Goal: Transaction & Acquisition: Purchase product/service

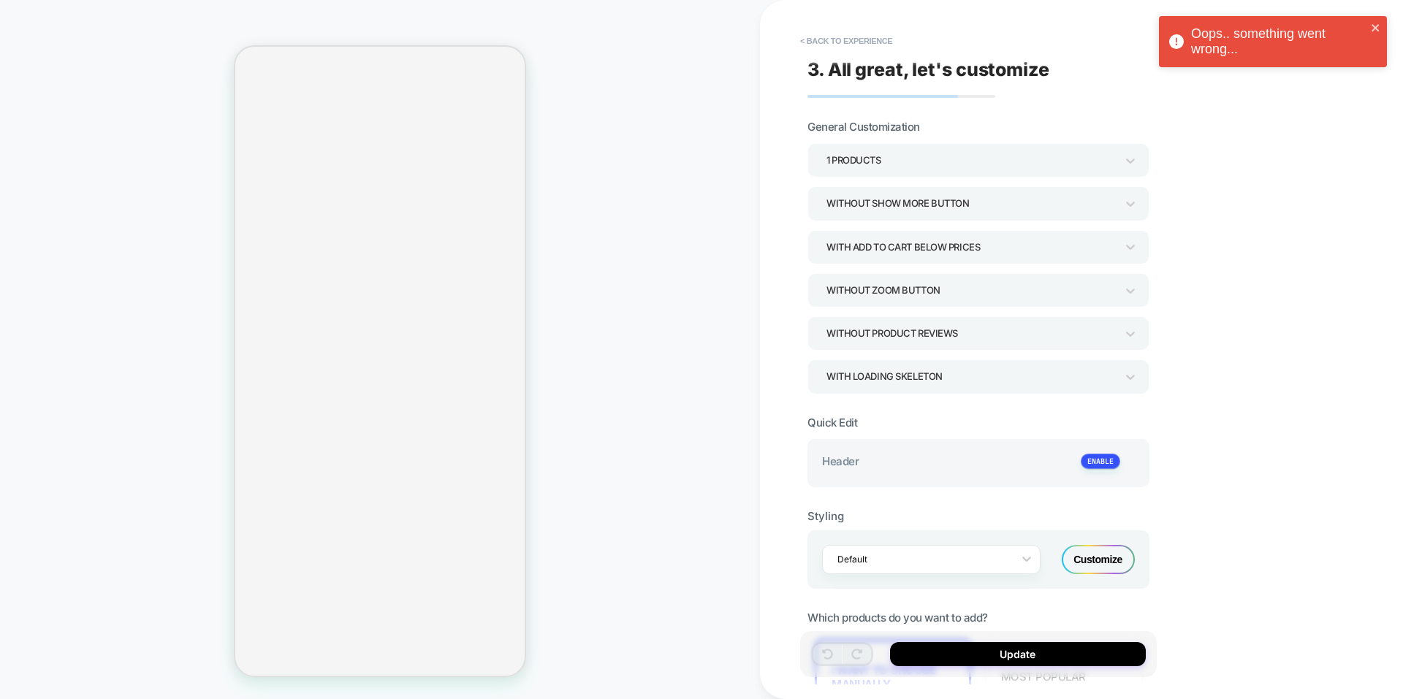
select select "**********"
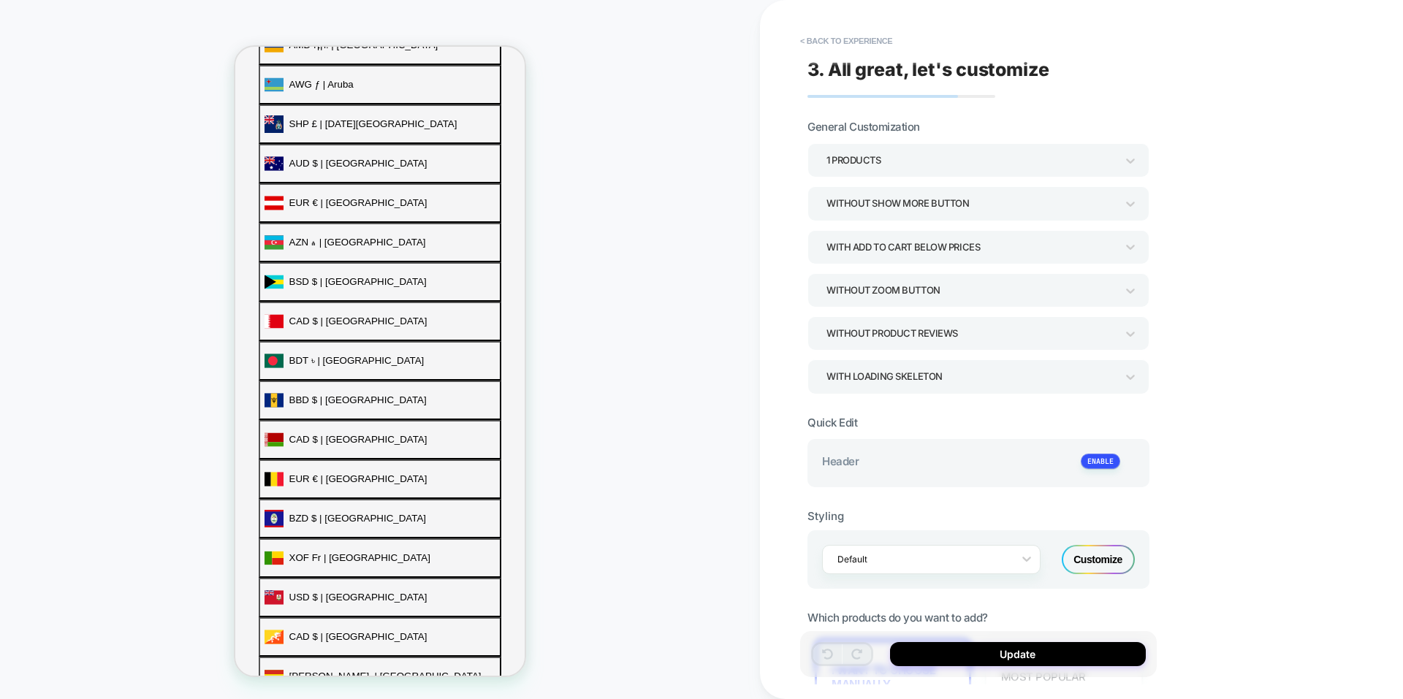
drag, startPoint x: 432, startPoint y: 194, endPoint x: 426, endPoint y: 207, distance: 14.4
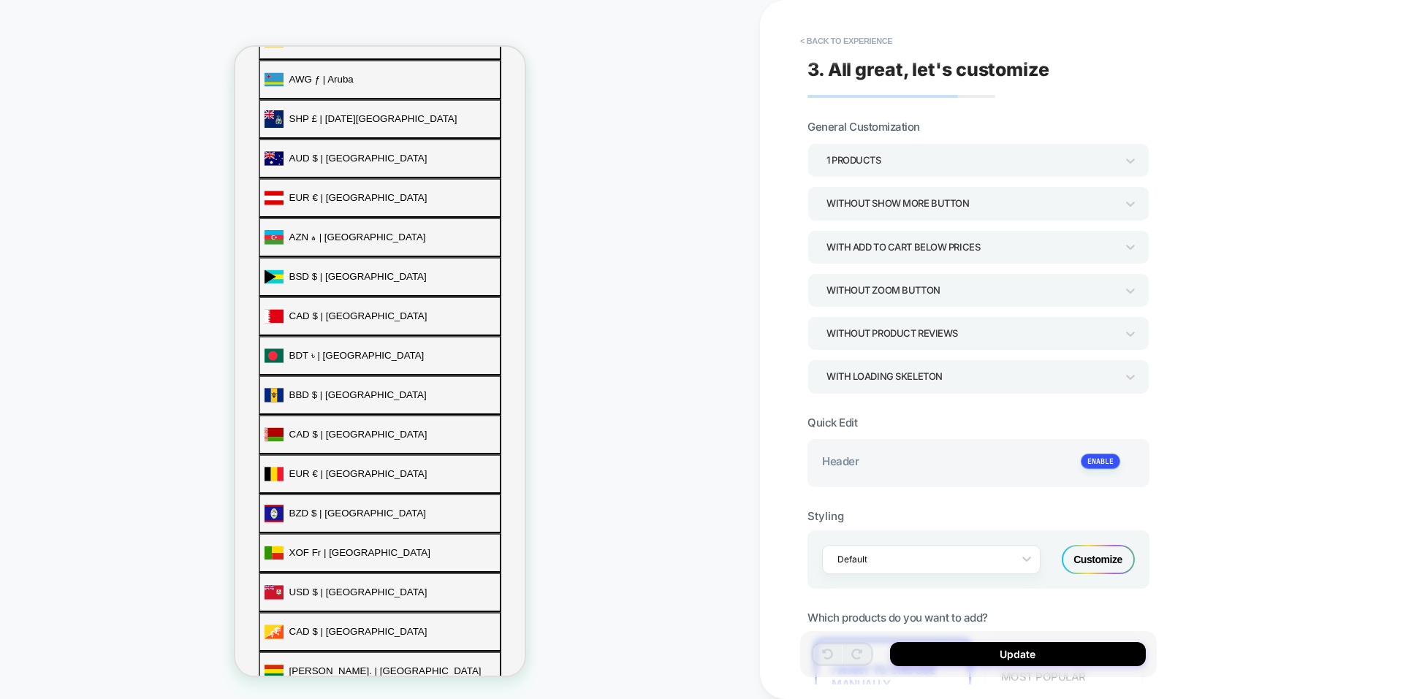
click at [847, 38] on button "< Back to experience" at bounding box center [846, 40] width 107 height 23
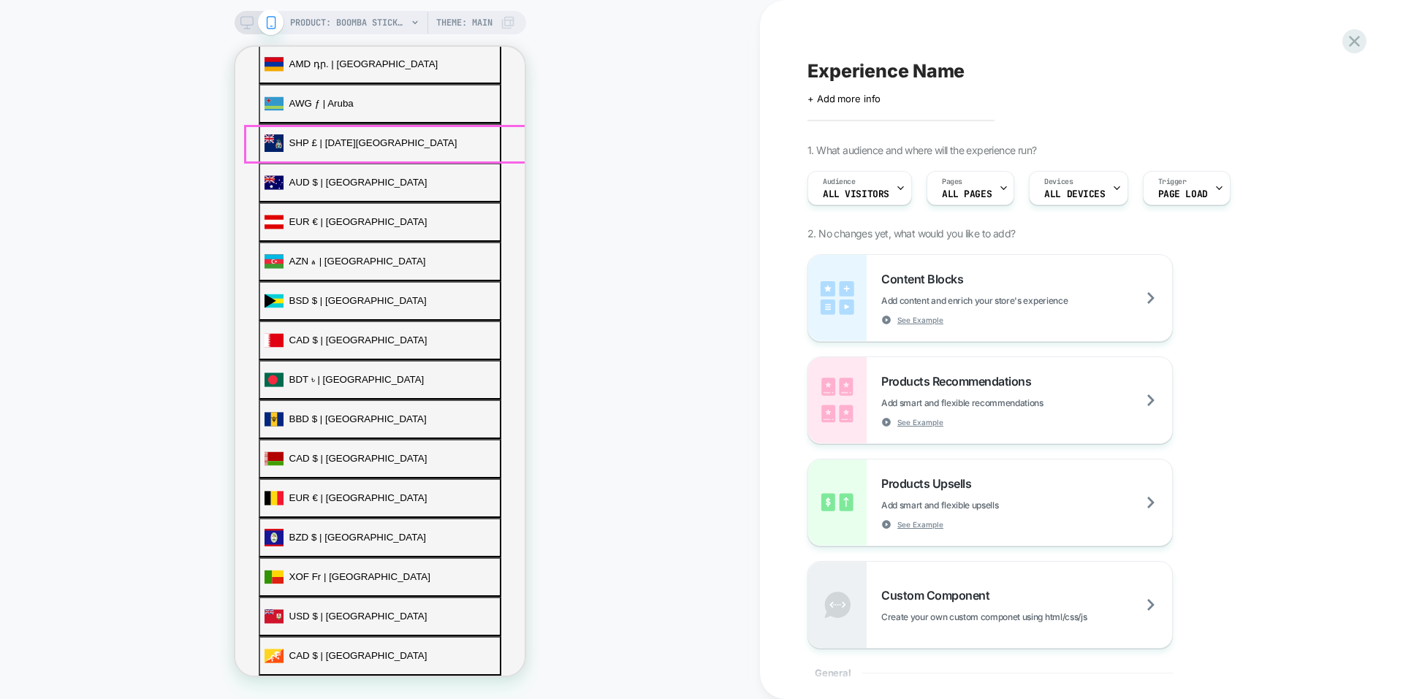
scroll to position [731, 0]
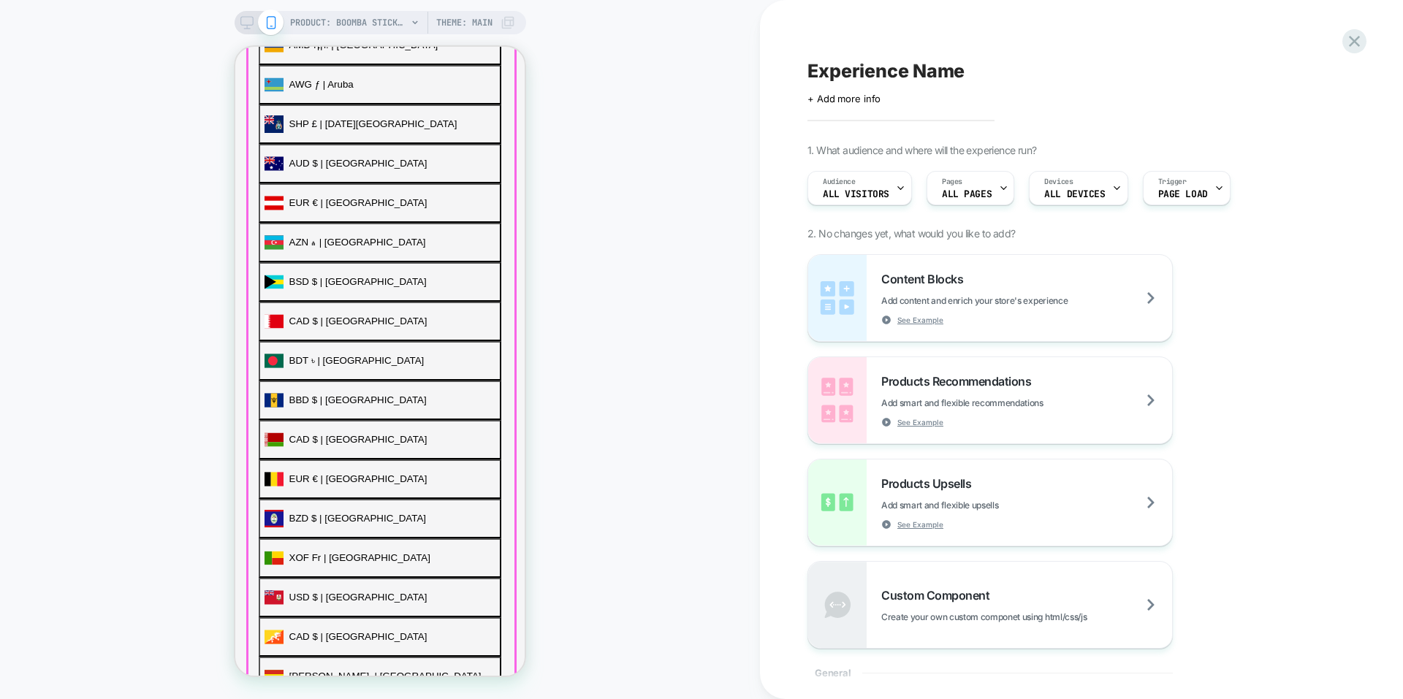
drag, startPoint x: 370, startPoint y: 199, endPoint x: 368, endPoint y: 240, distance: 41.7
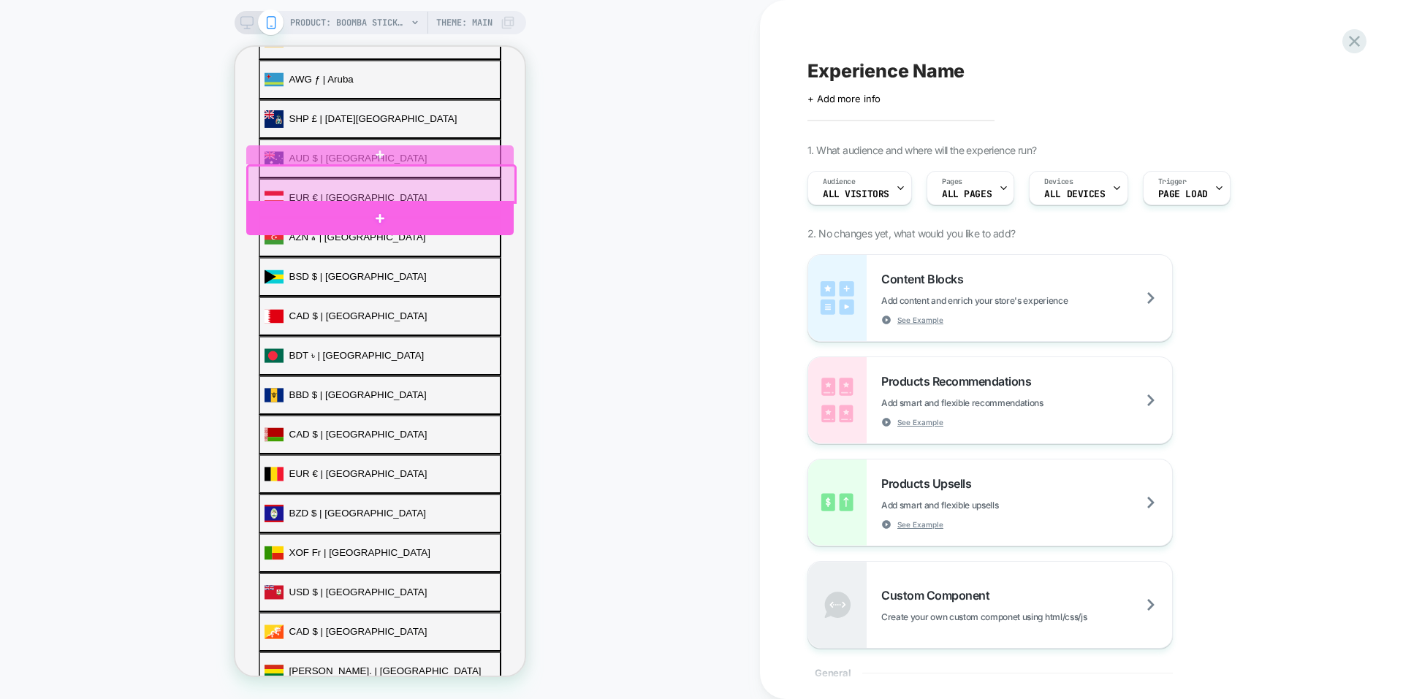
click at [378, 211] on div at bounding box center [379, 218] width 267 height 34
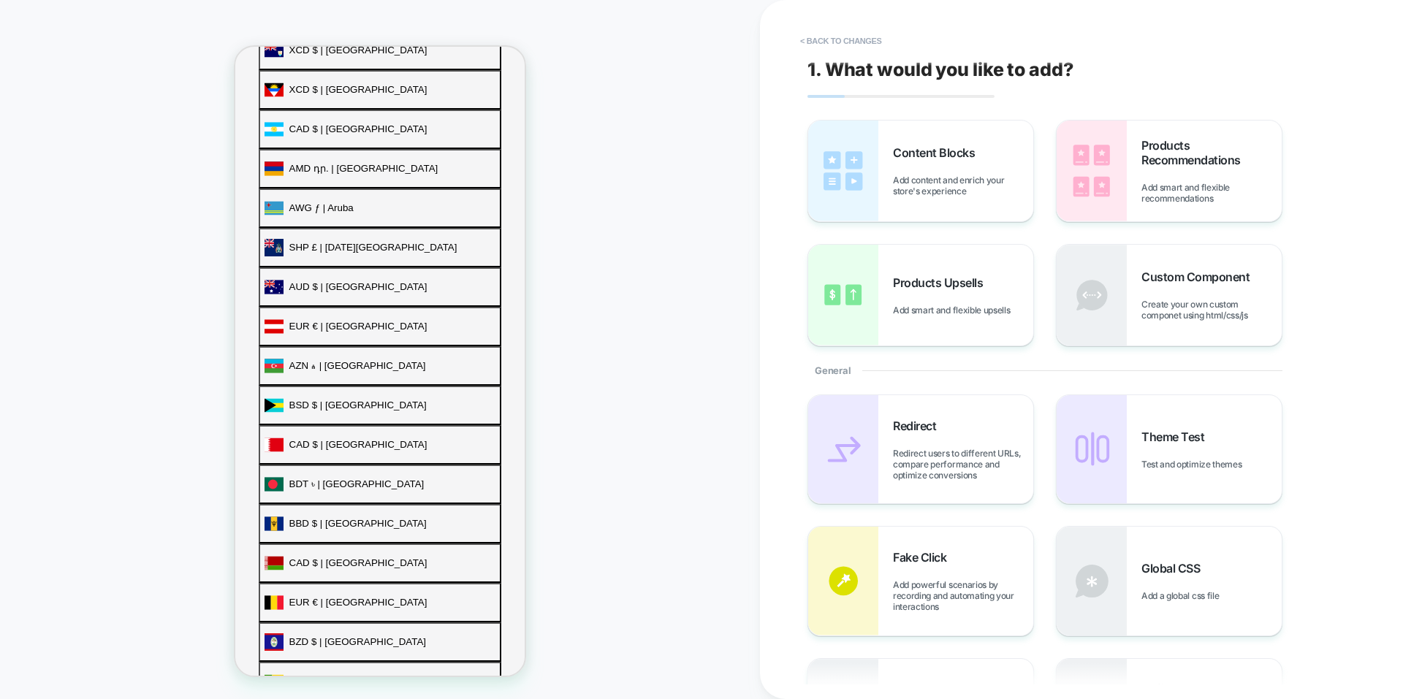
scroll to position [561, 0]
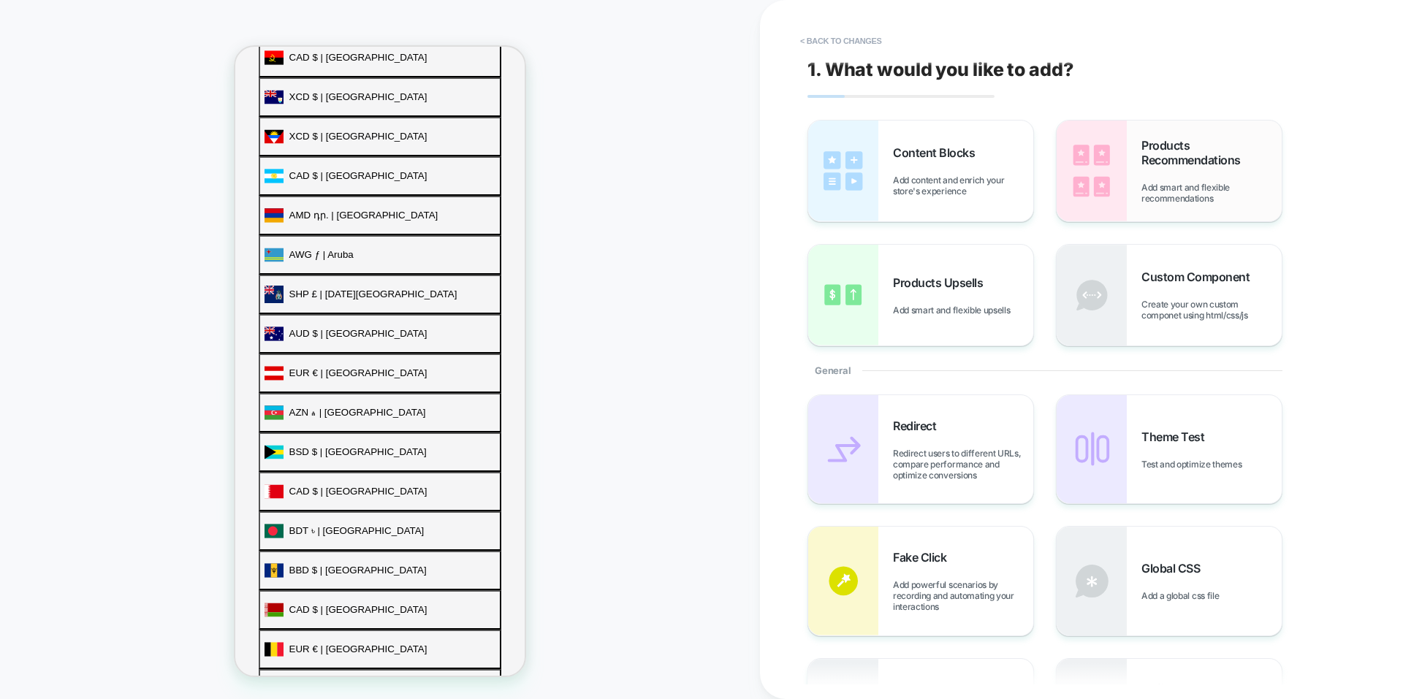
scroll to position [580, 0]
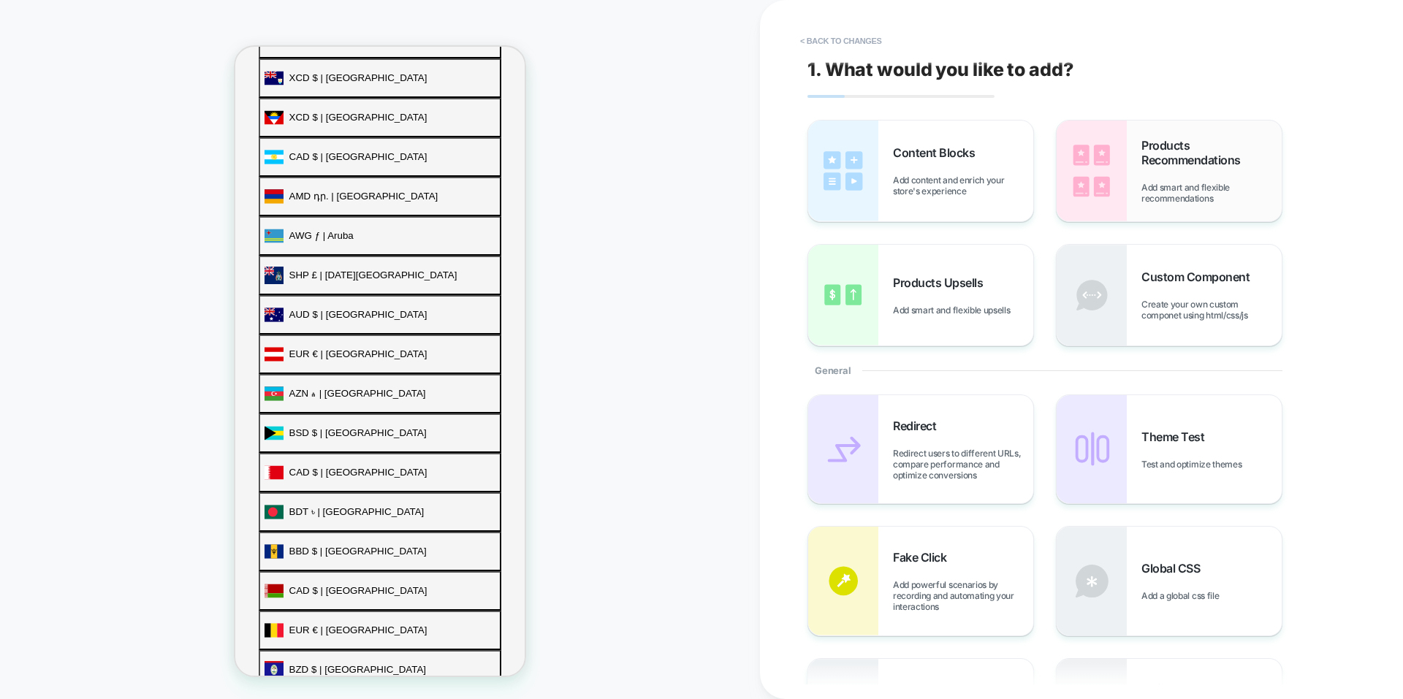
click at [1178, 170] on div "Products Recommendations Add smart and flexible recommendations" at bounding box center [1212, 171] width 140 height 66
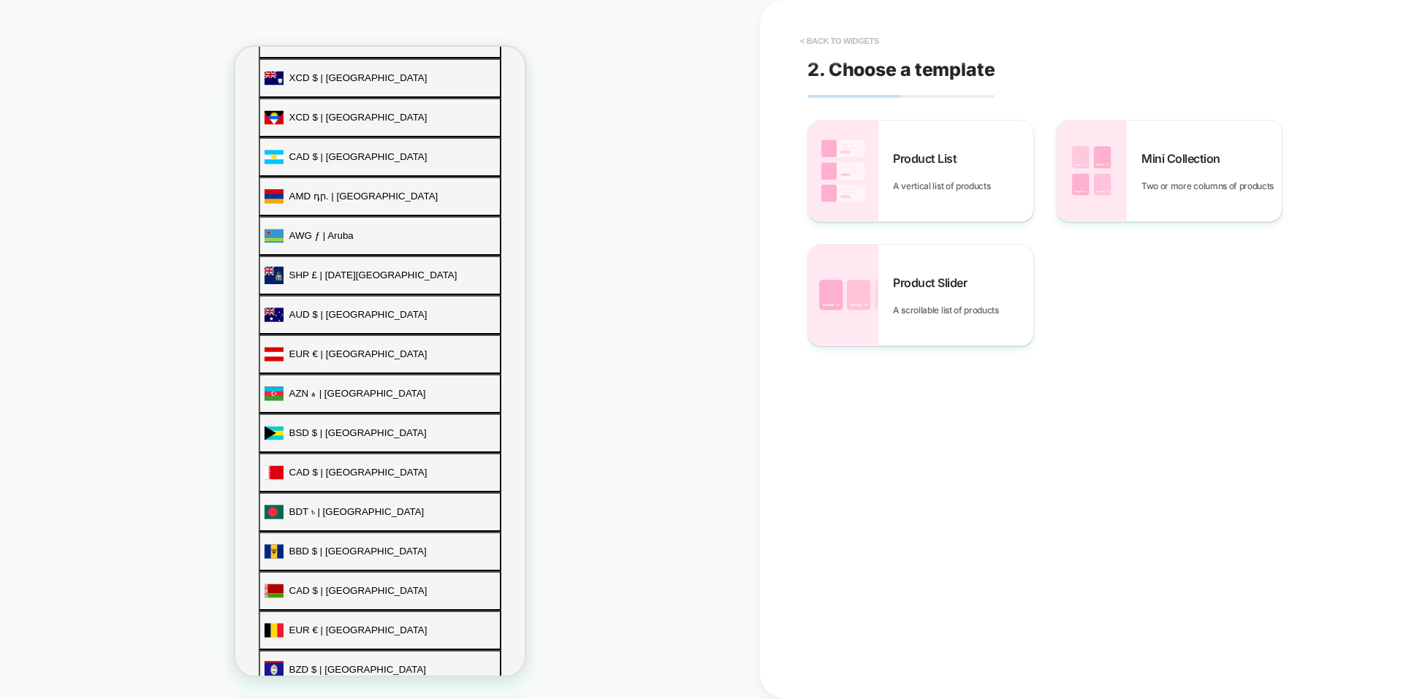
scroll to position [622, 0]
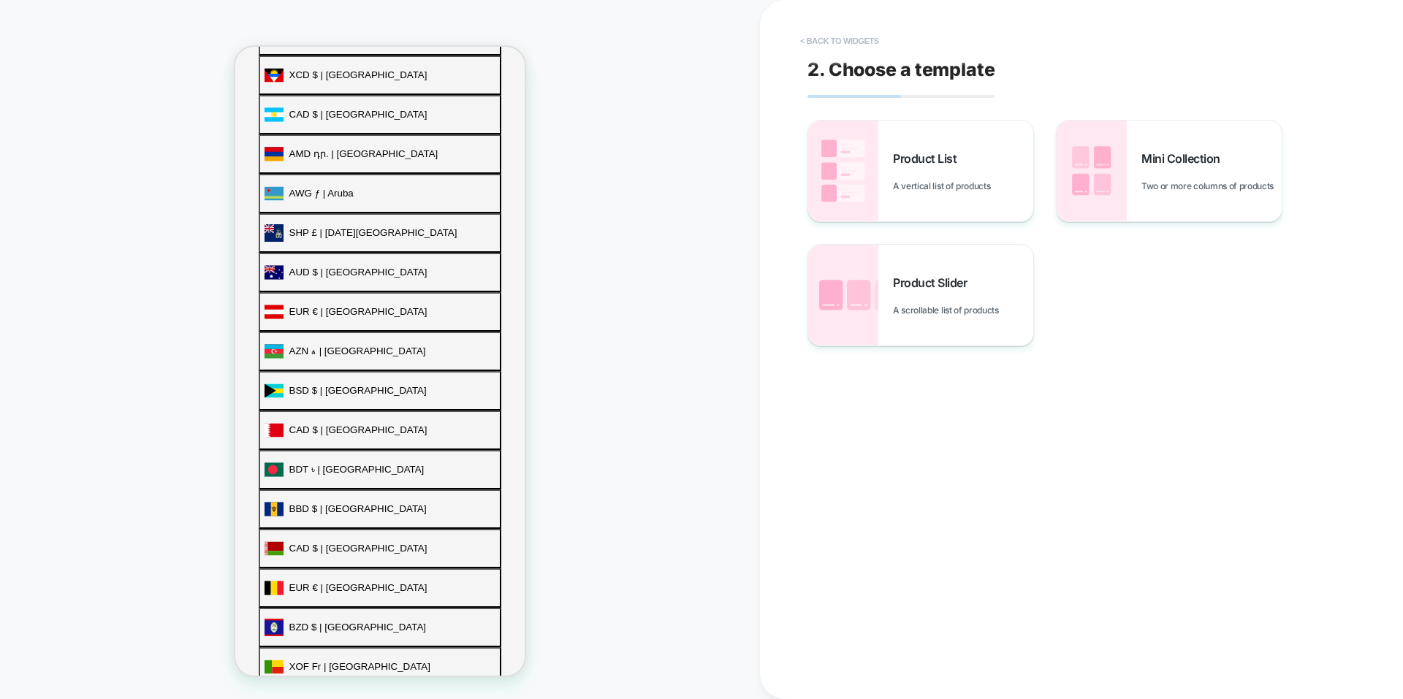
click at [827, 42] on button "< Back to widgets" at bounding box center [840, 40] width 94 height 23
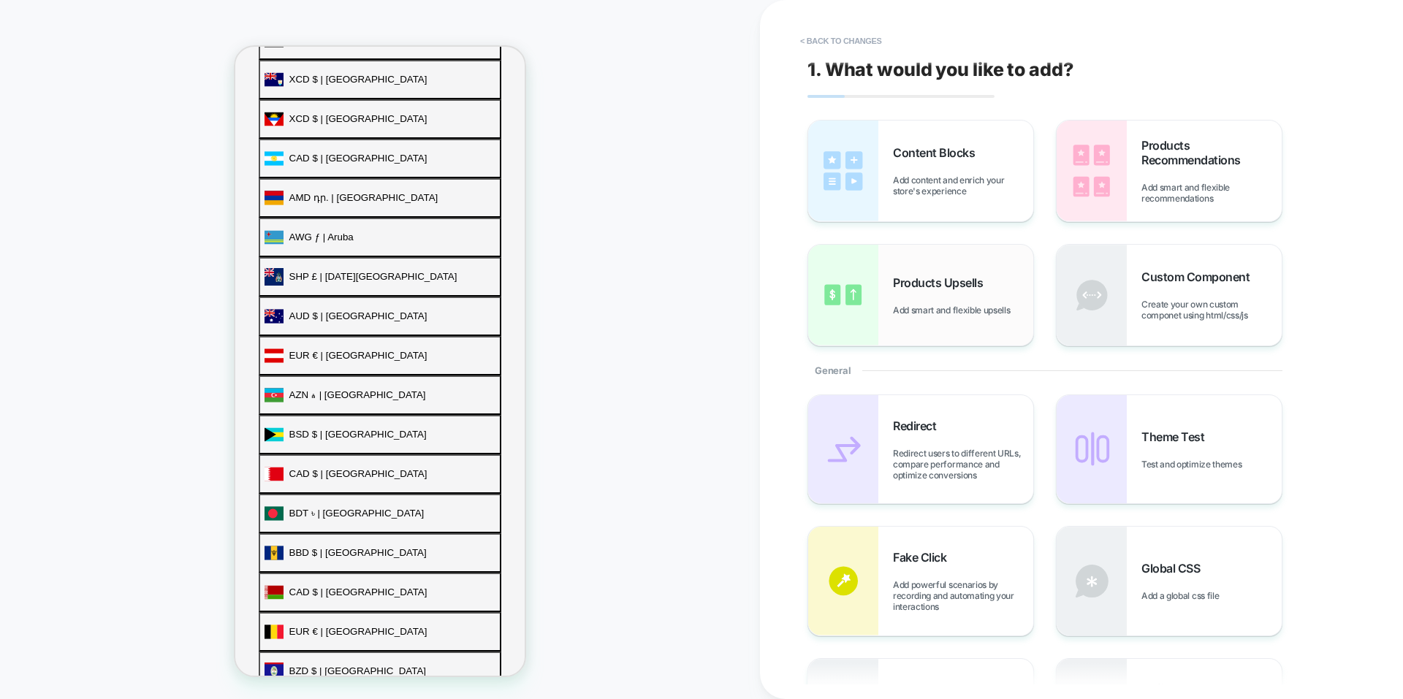
scroll to position [559, 0]
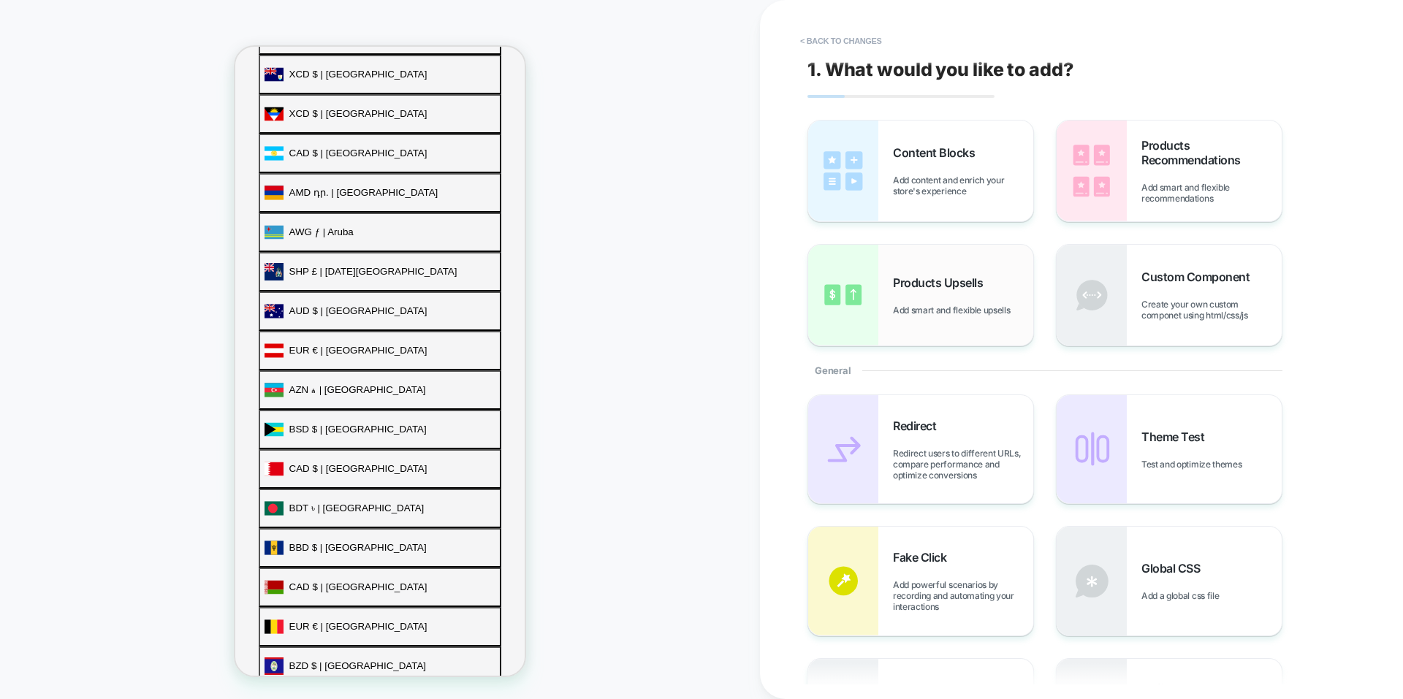
click at [898, 266] on div "Products Upsells Add smart and flexible upsells" at bounding box center [920, 295] width 225 height 101
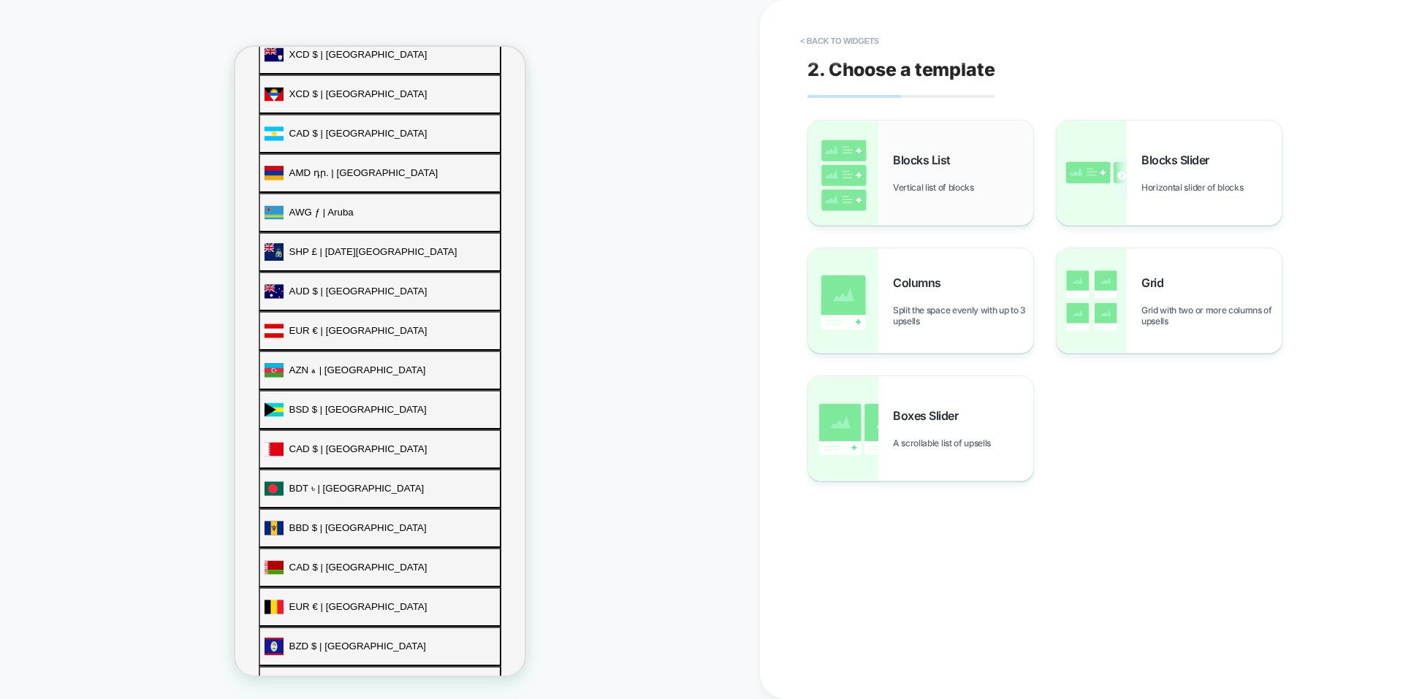
scroll to position [622, 0]
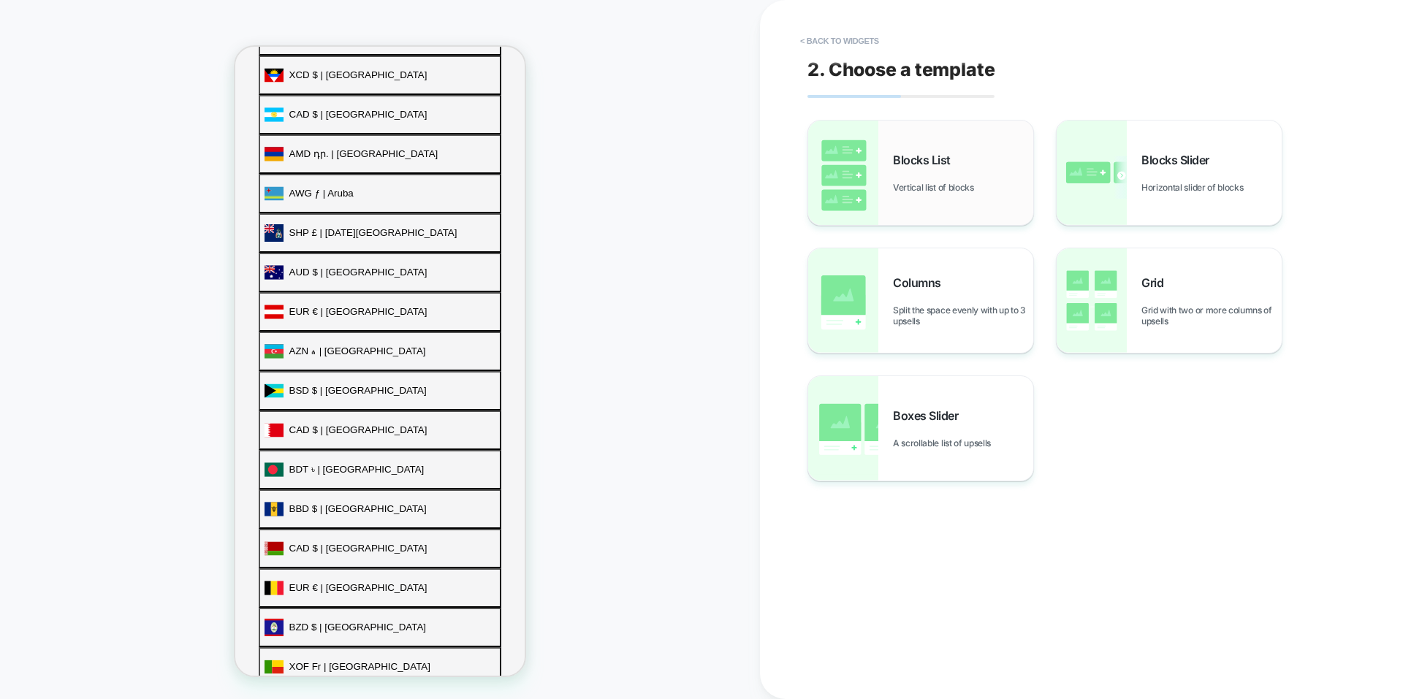
click at [907, 189] on span "Vertical list of blocks" at bounding box center [937, 187] width 88 height 11
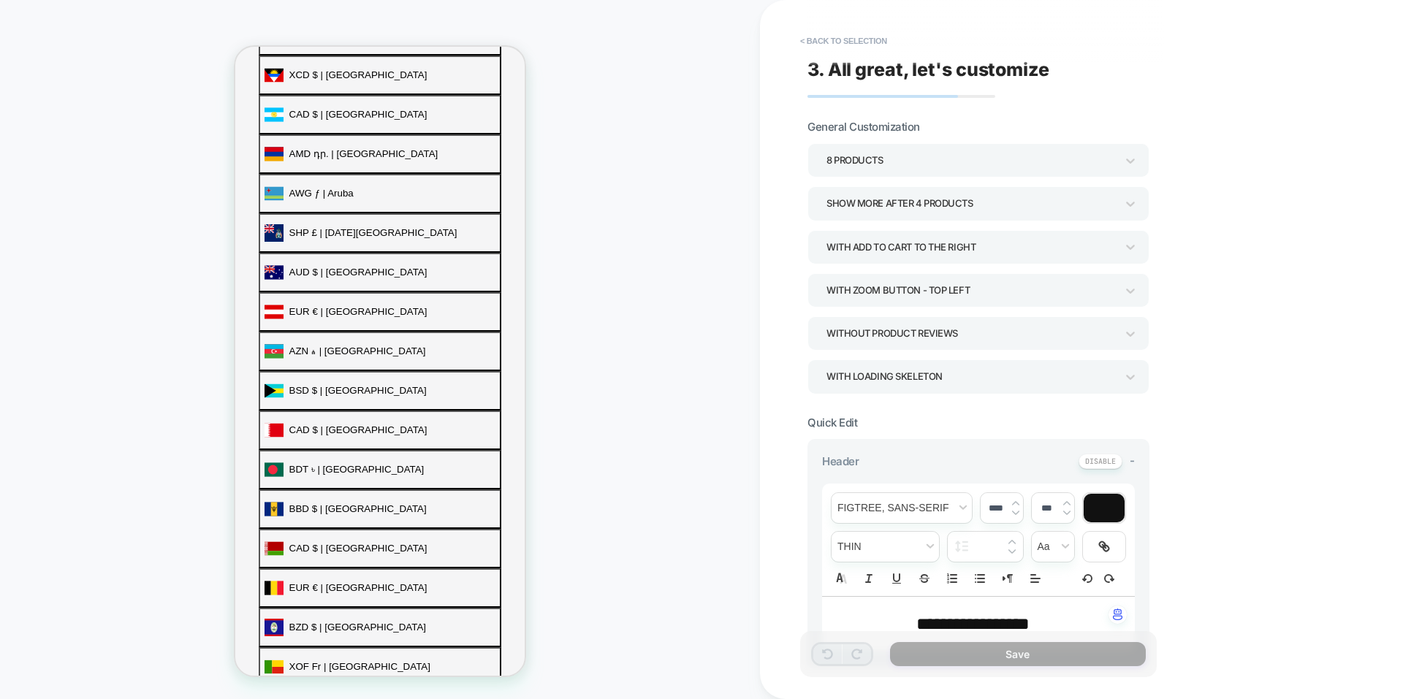
click at [913, 164] on div "8 Products" at bounding box center [971, 161] width 289 height 20
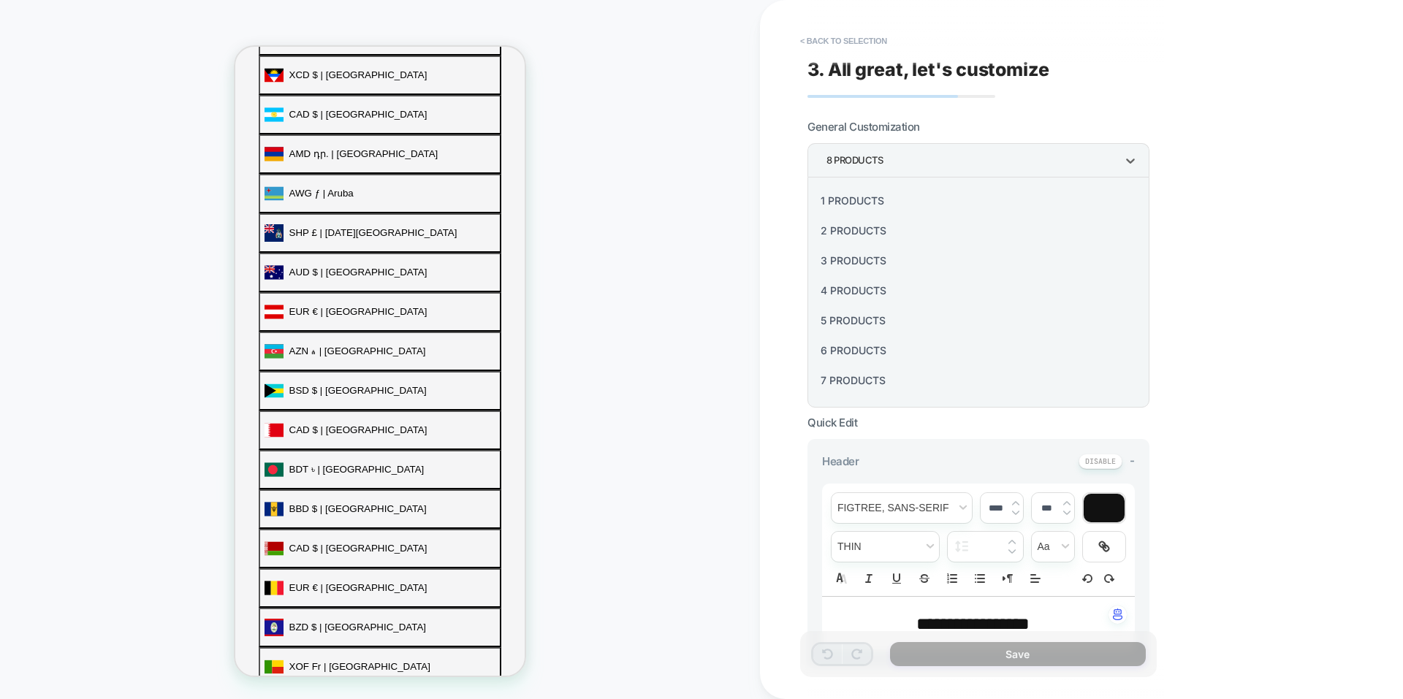
click at [903, 195] on div "1 Products" at bounding box center [978, 201] width 330 height 30
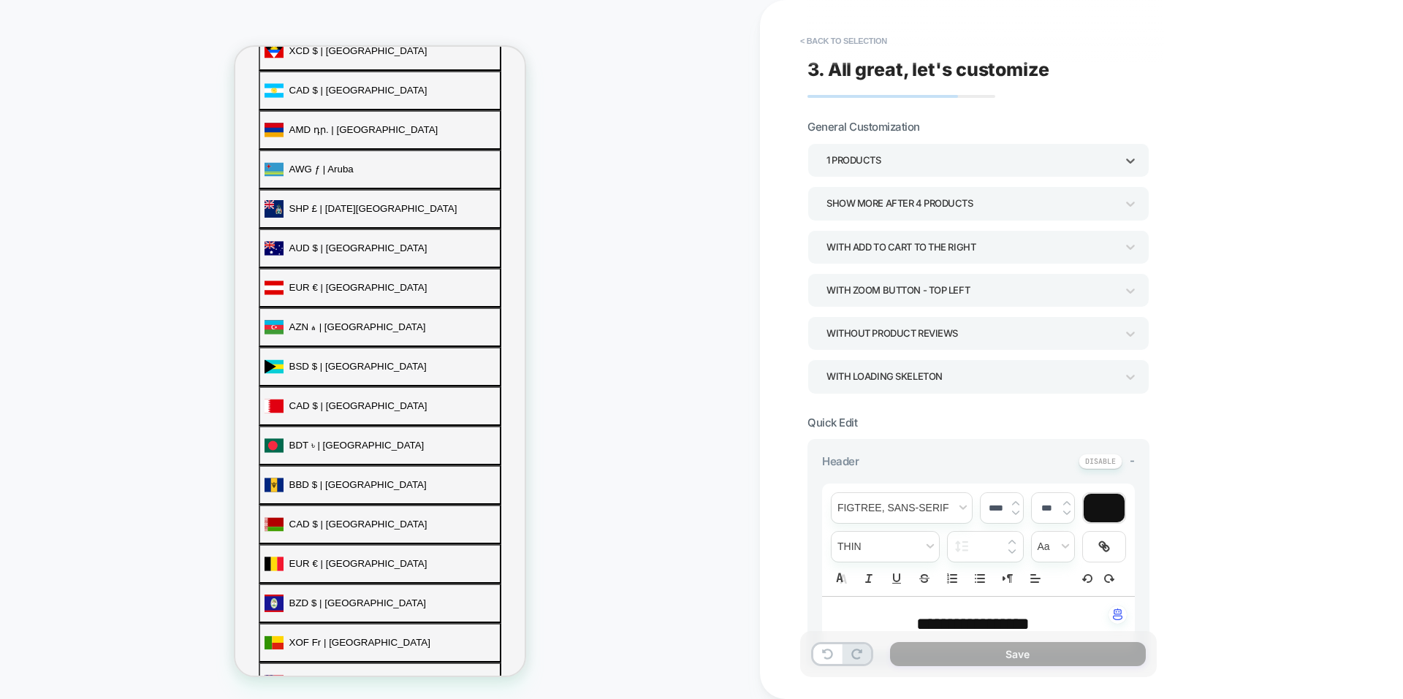
scroll to position [603, 0]
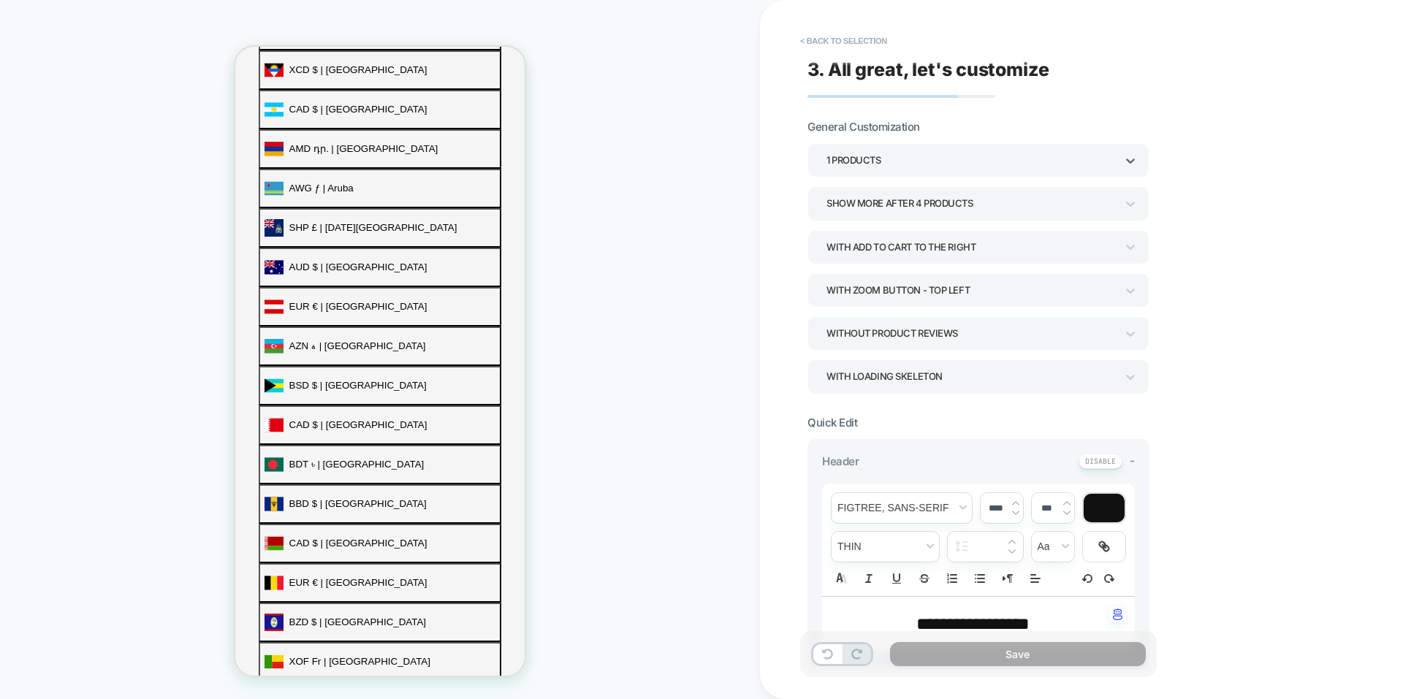
click at [919, 162] on div "1 Products" at bounding box center [971, 161] width 289 height 20
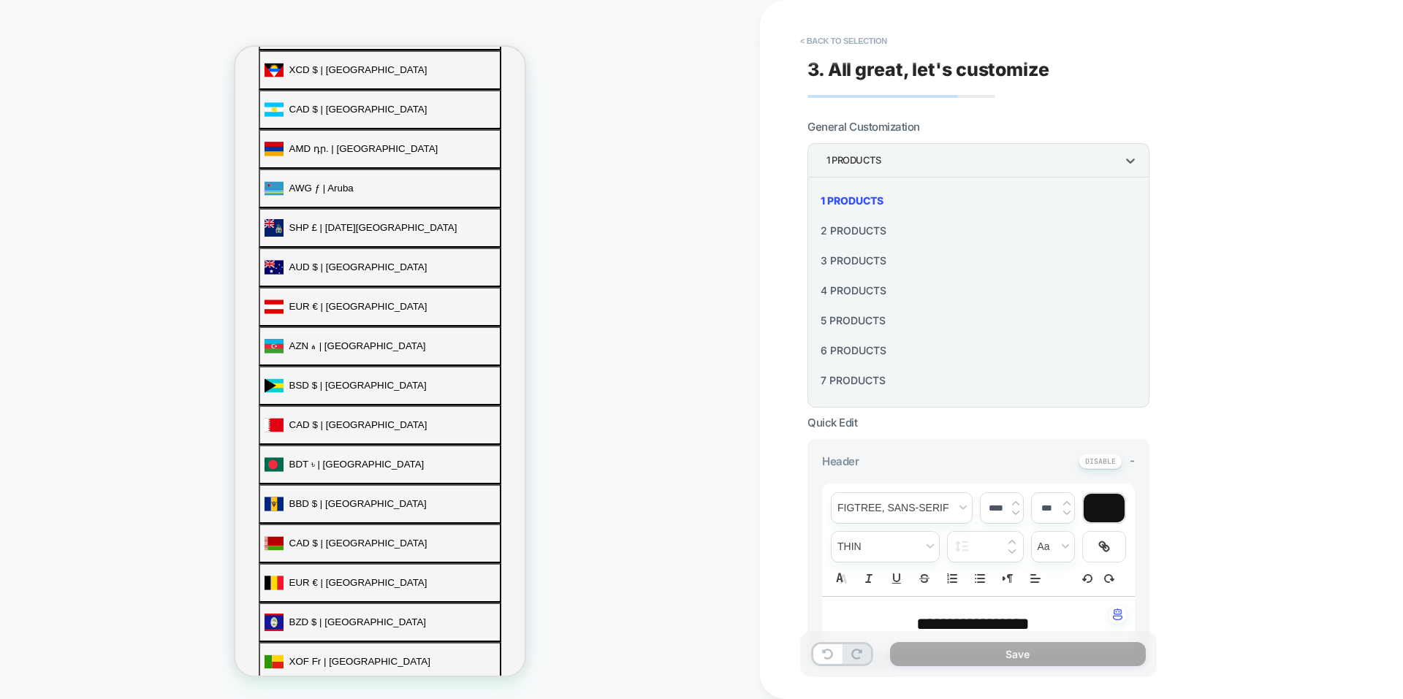
click at [923, 224] on div "2 Products" at bounding box center [978, 231] width 330 height 30
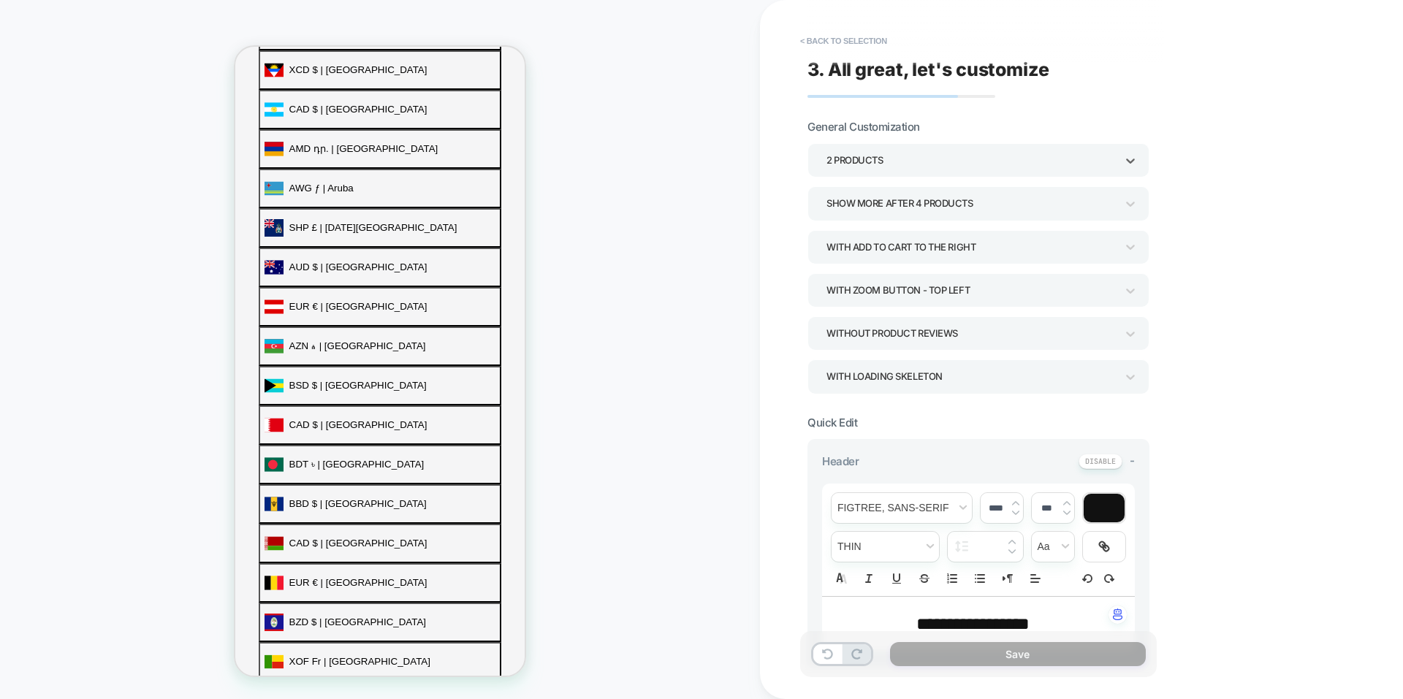
click at [858, 158] on div "2 Products" at bounding box center [971, 161] width 289 height 20
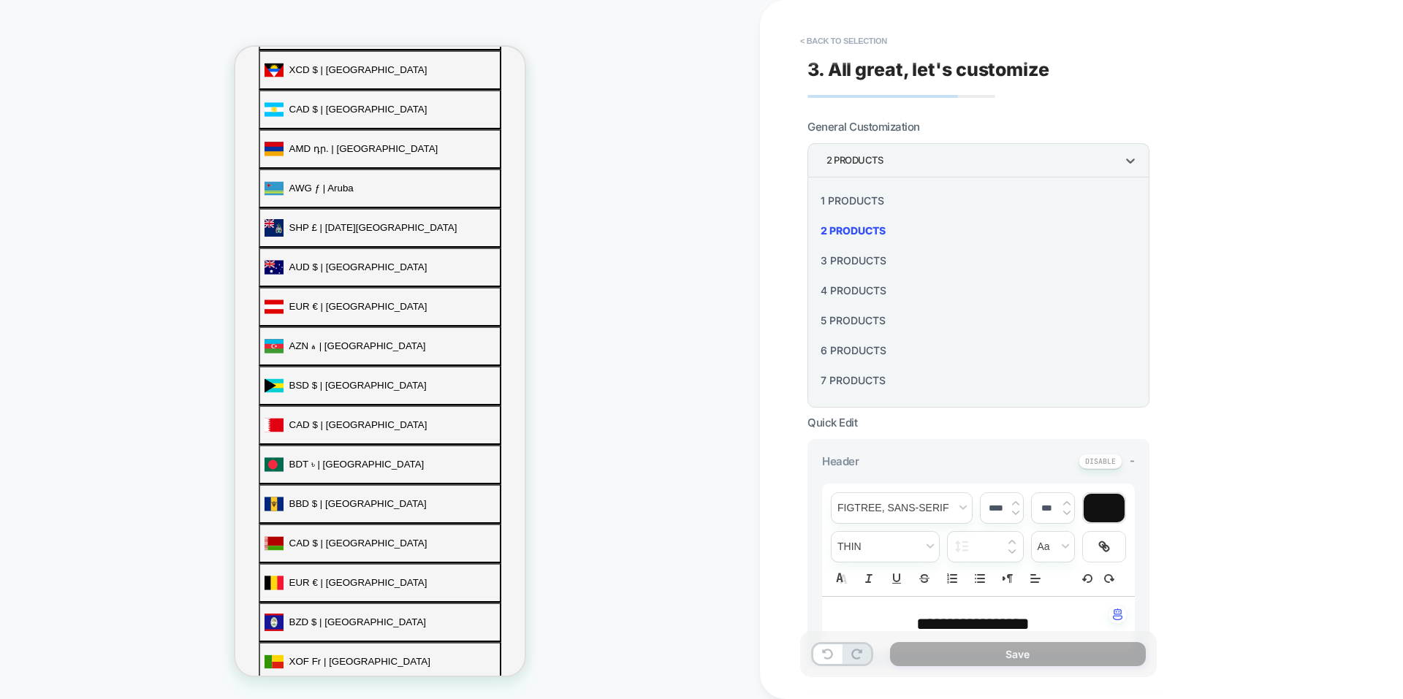
click at [878, 201] on div "1 Products" at bounding box center [978, 201] width 330 height 30
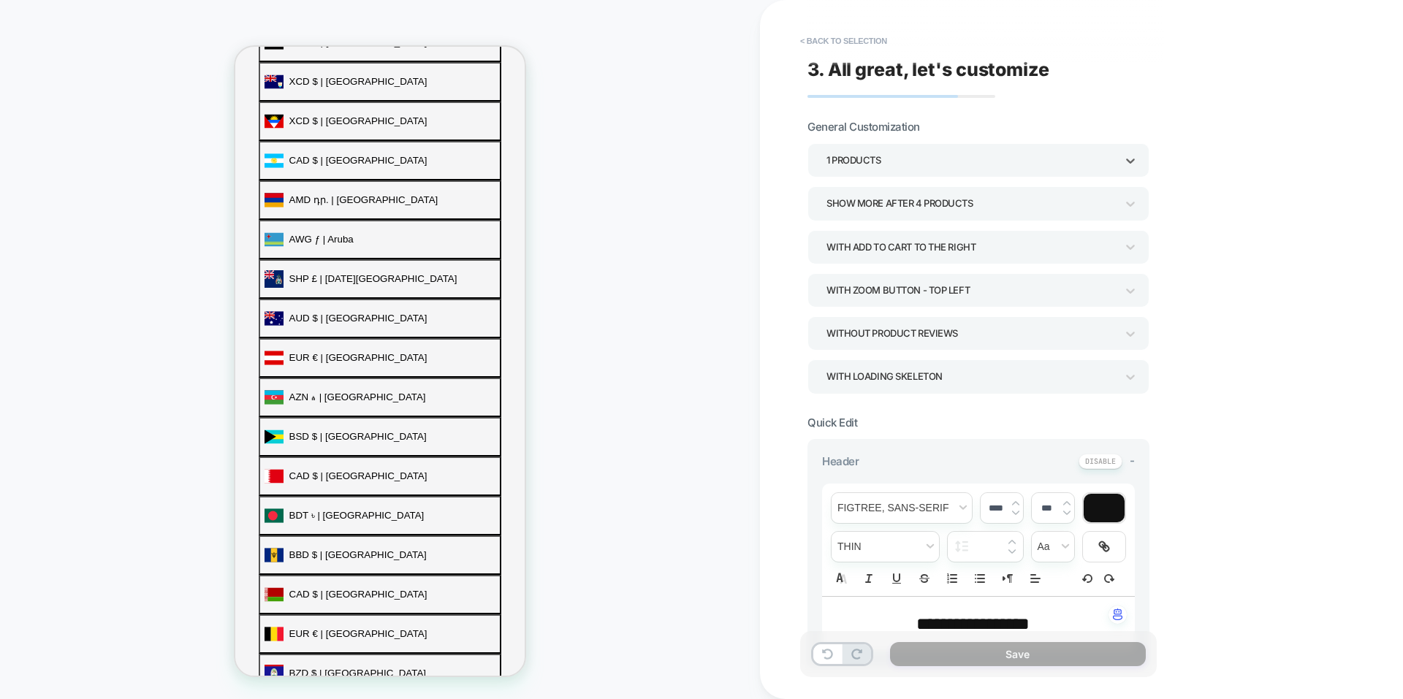
scroll to position [604, 0]
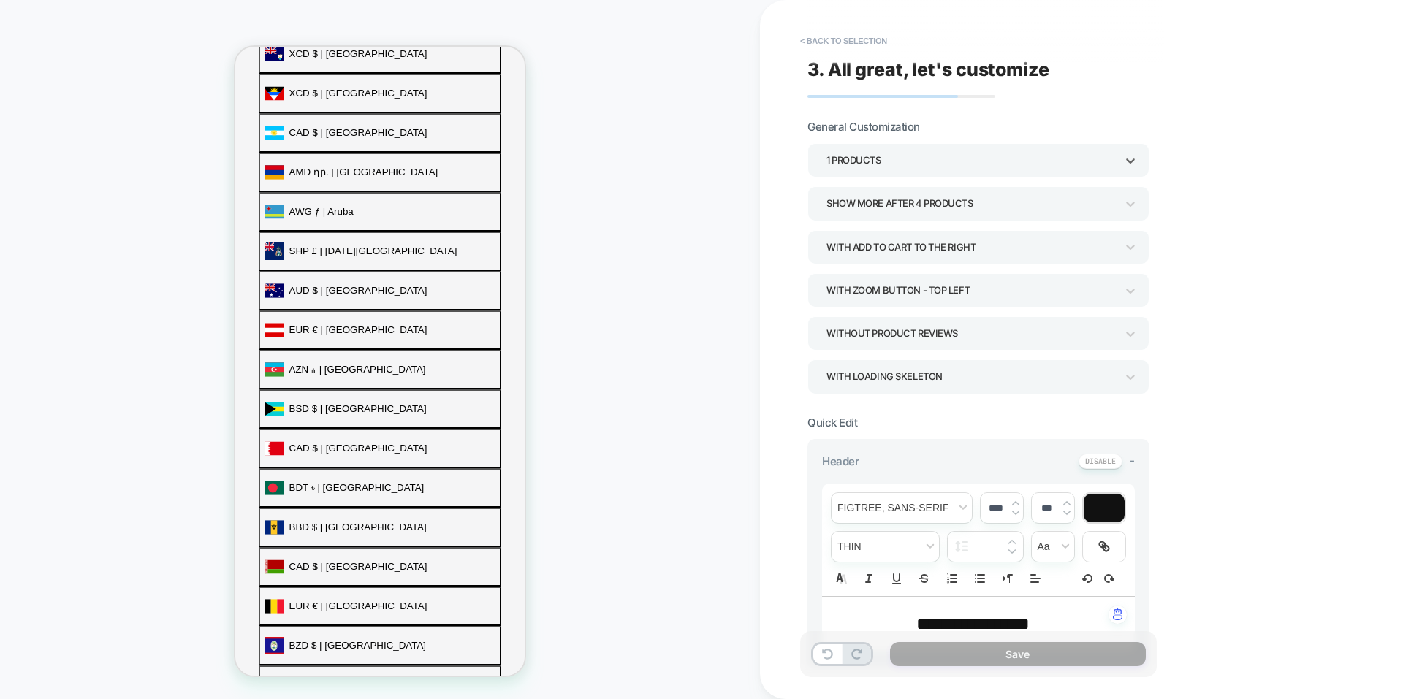
click at [899, 208] on div "Show more after 4 Products" at bounding box center [971, 204] width 289 height 20
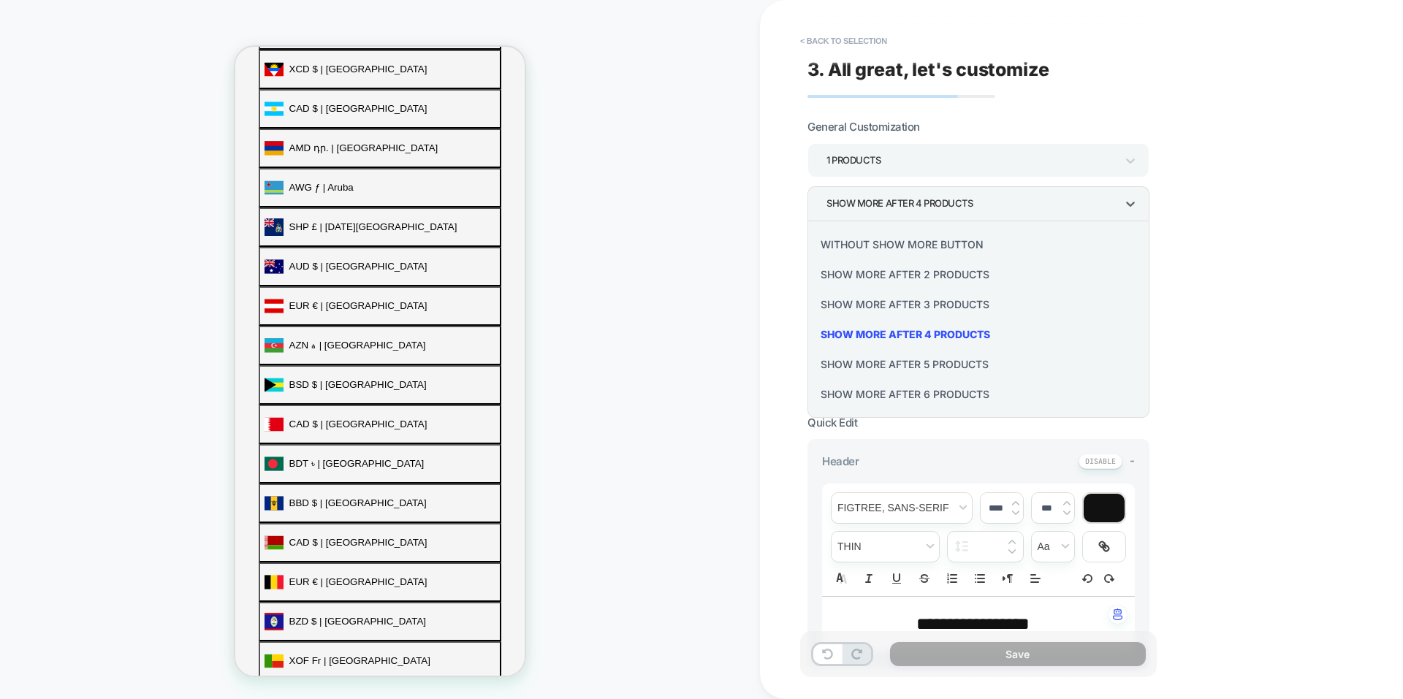
scroll to position [585, 0]
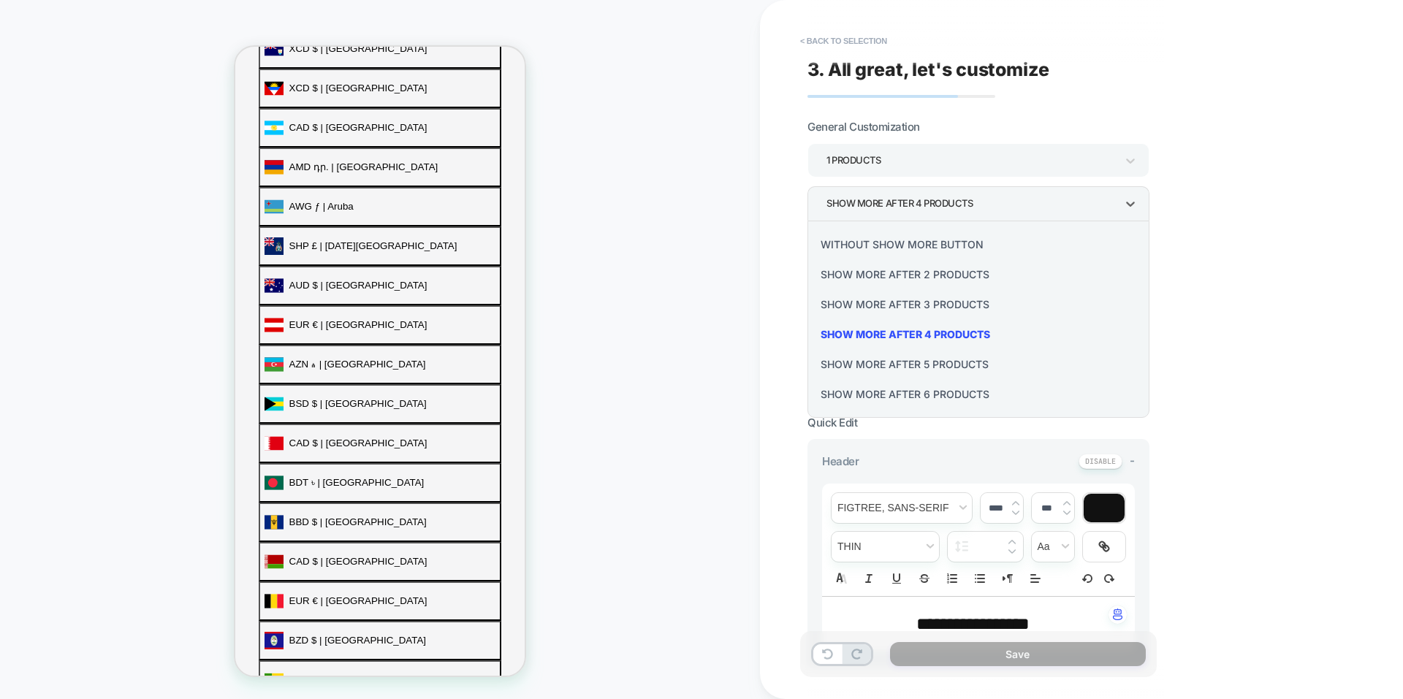
click at [899, 208] on div at bounding box center [701, 349] width 1403 height 699
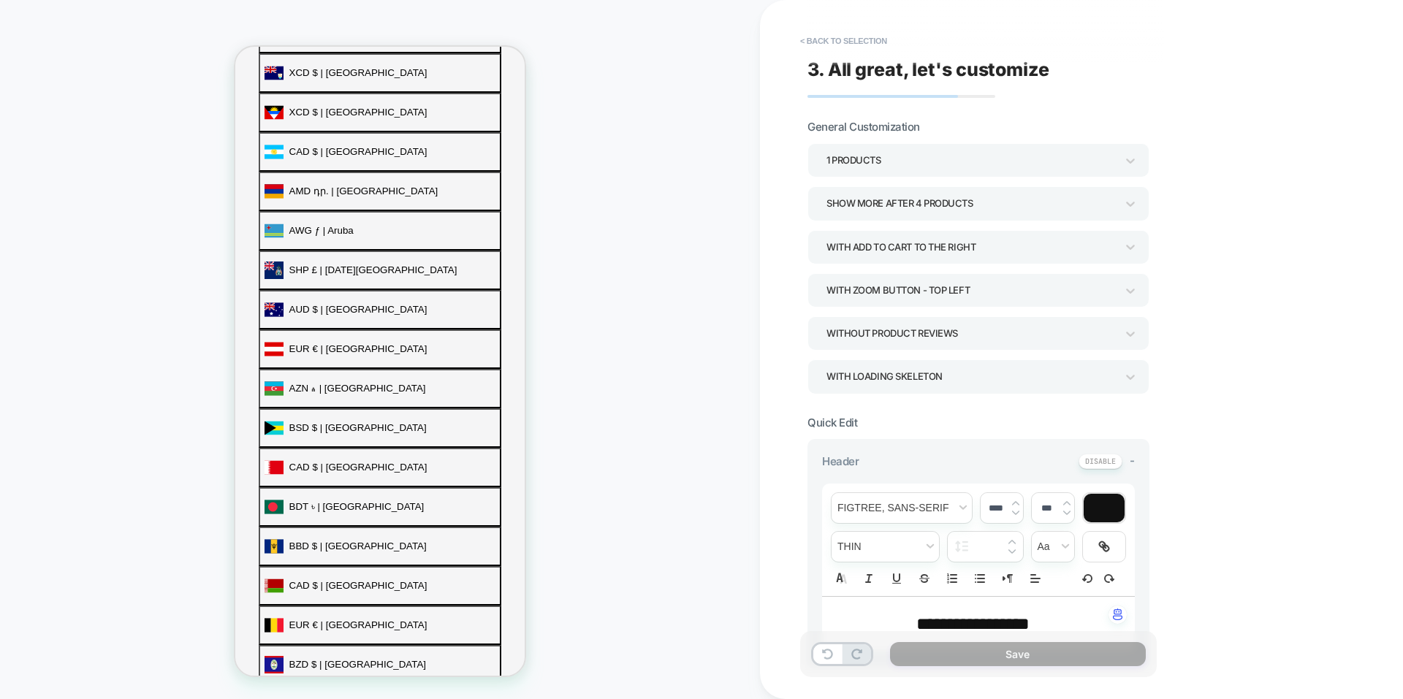
scroll to position [604, 0]
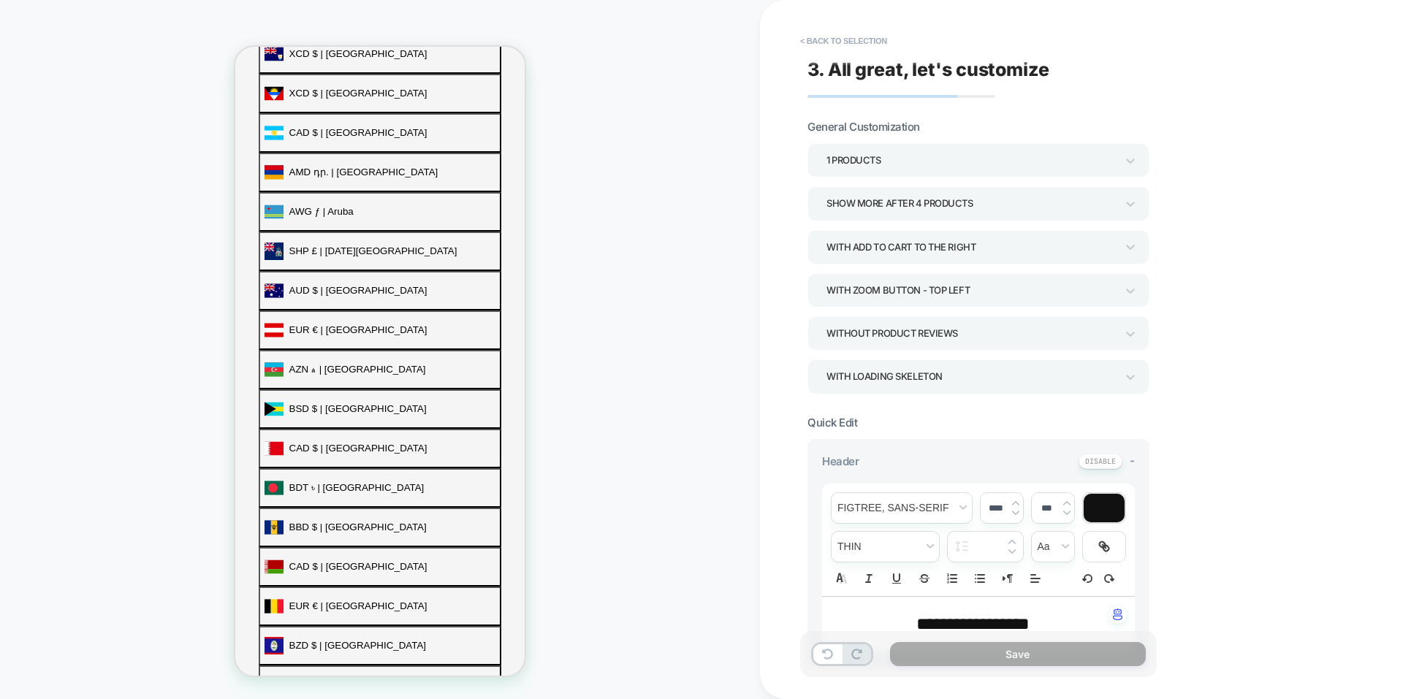
click at [987, 330] on div "Without Product Reviews" at bounding box center [971, 334] width 289 height 20
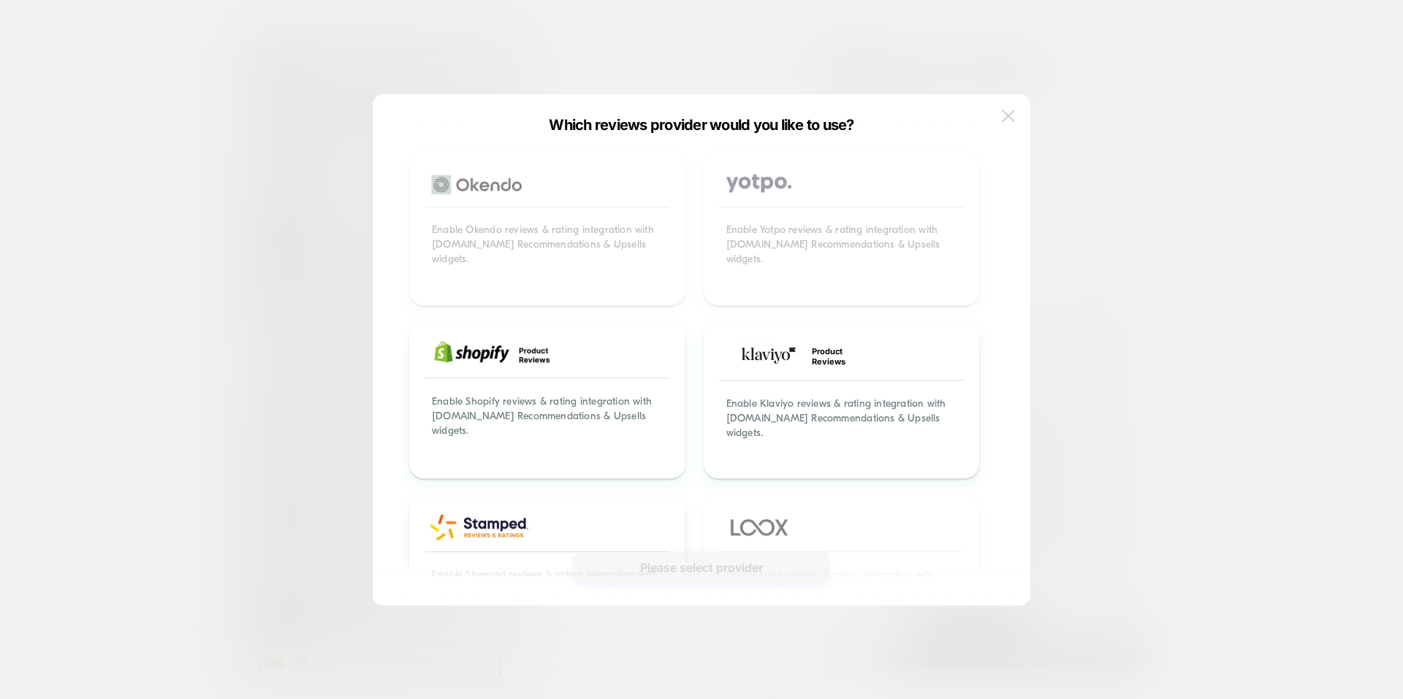
scroll to position [585, 0]
click at [1016, 114] on button at bounding box center [1009, 116] width 22 height 22
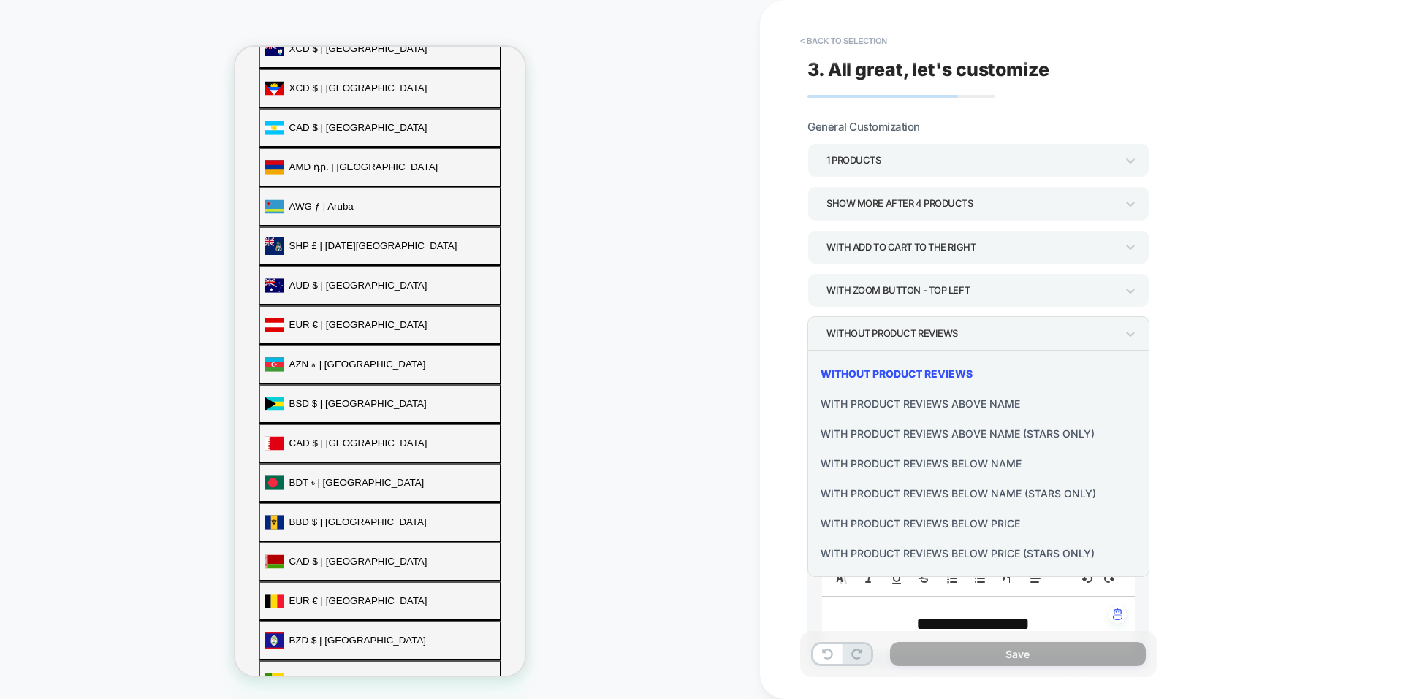
click at [1039, 250] on div at bounding box center [701, 349] width 1403 height 699
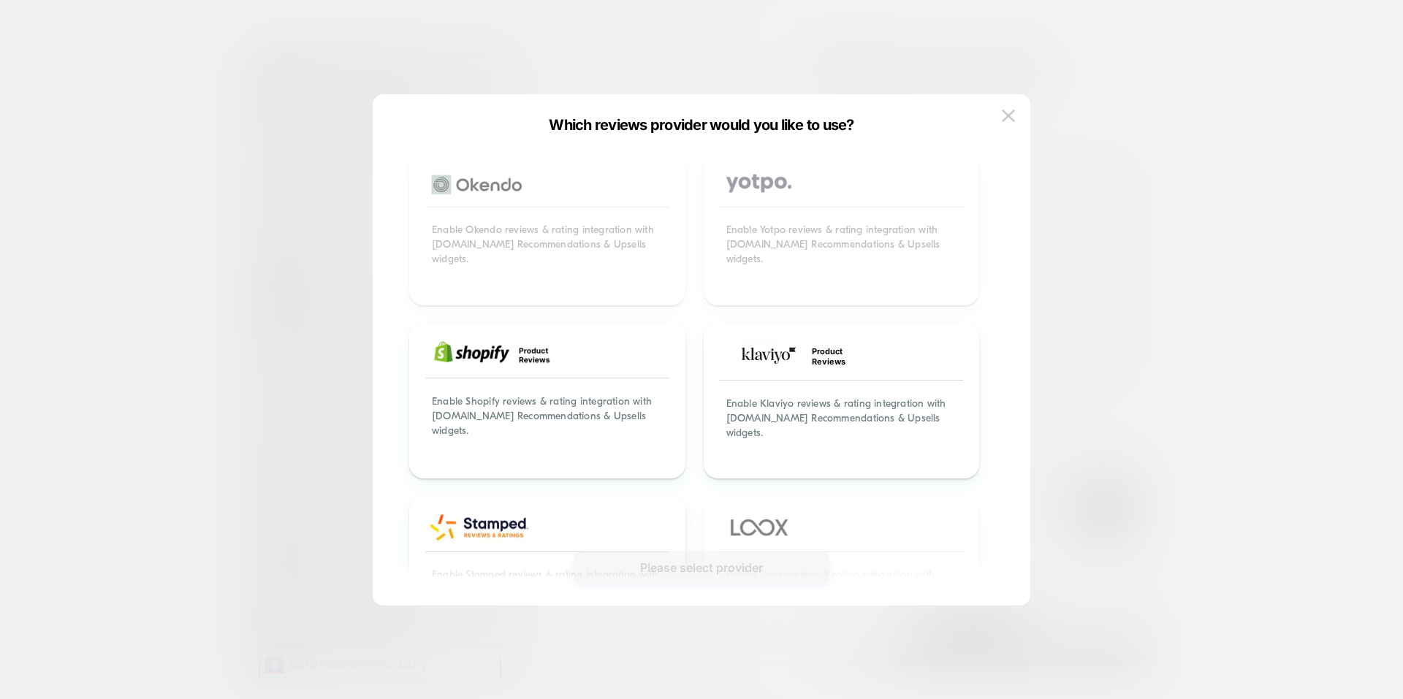
scroll to position [604, 0]
click at [1004, 112] on img at bounding box center [1008, 116] width 13 height 12
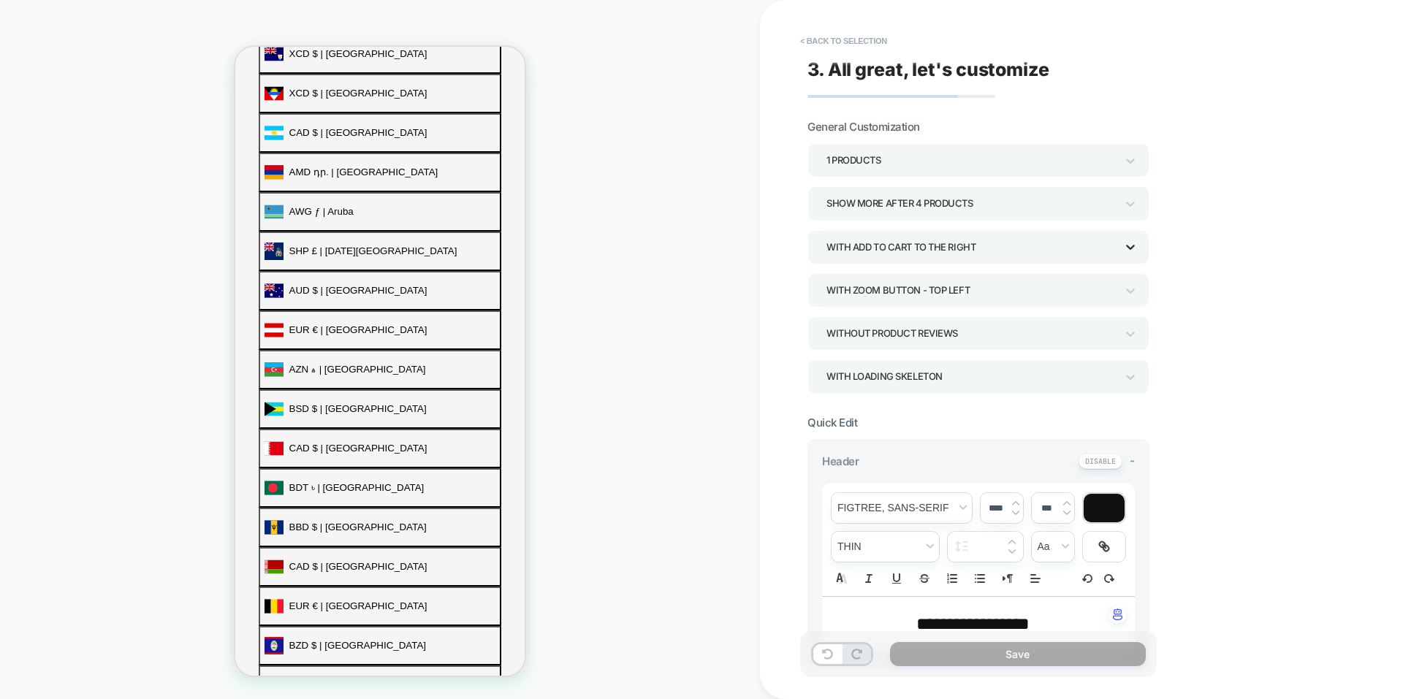
click at [1131, 246] on icon at bounding box center [1130, 247] width 15 height 15
click at [972, 346] on div "With add to cart below prices" at bounding box center [978, 348] width 330 height 30
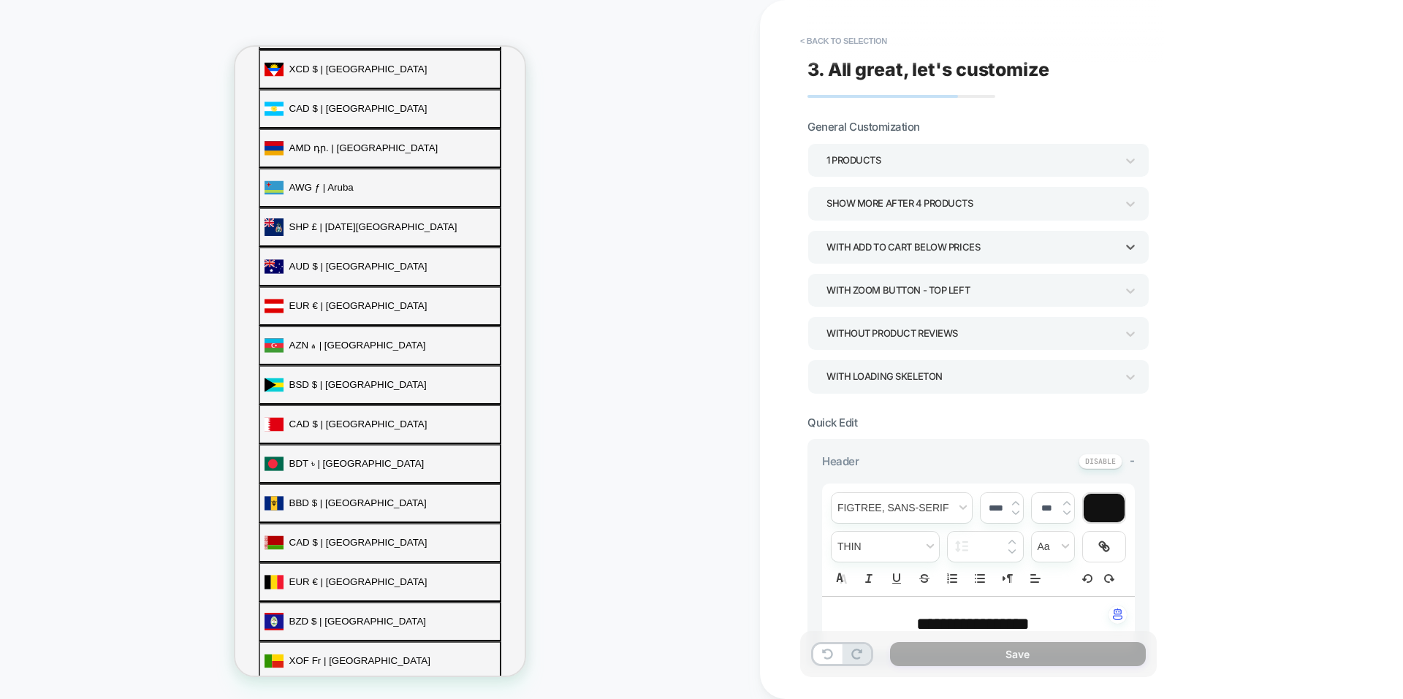
scroll to position [585, 0]
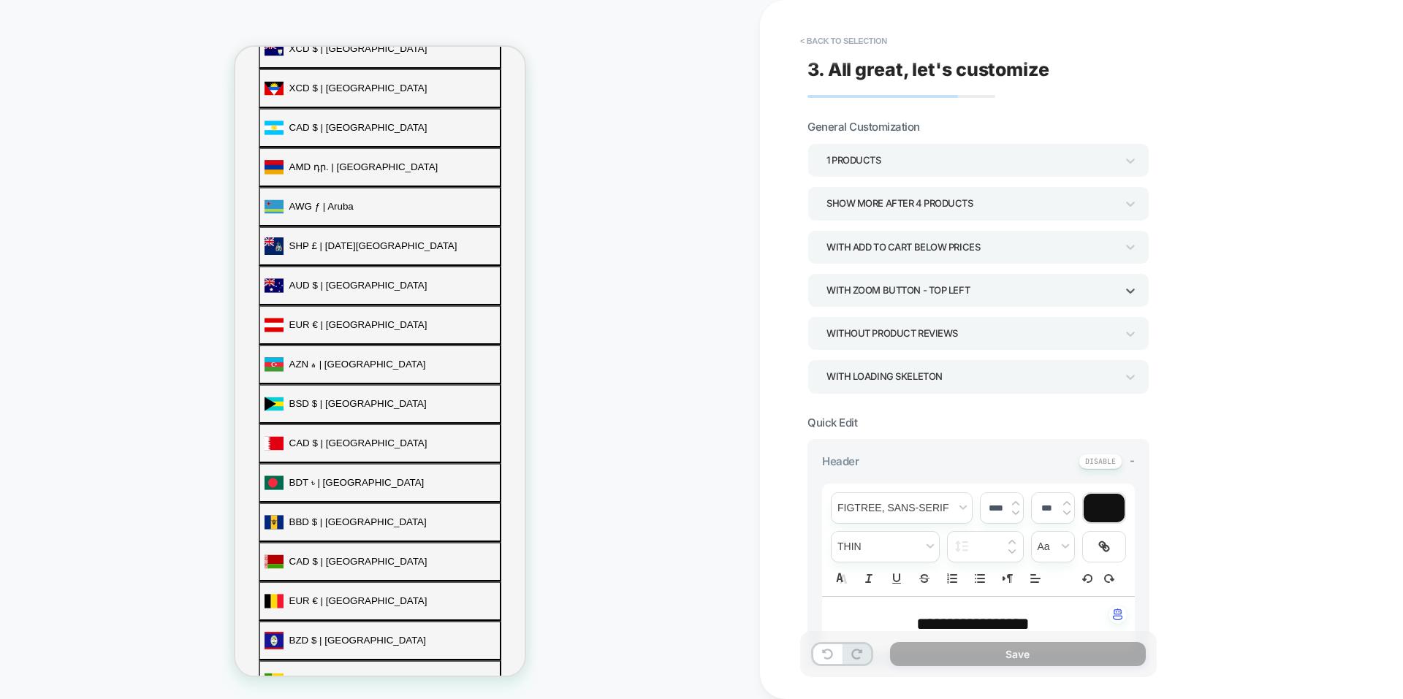
click at [962, 303] on div "With Zoom Button - Top Left" at bounding box center [979, 290] width 342 height 34
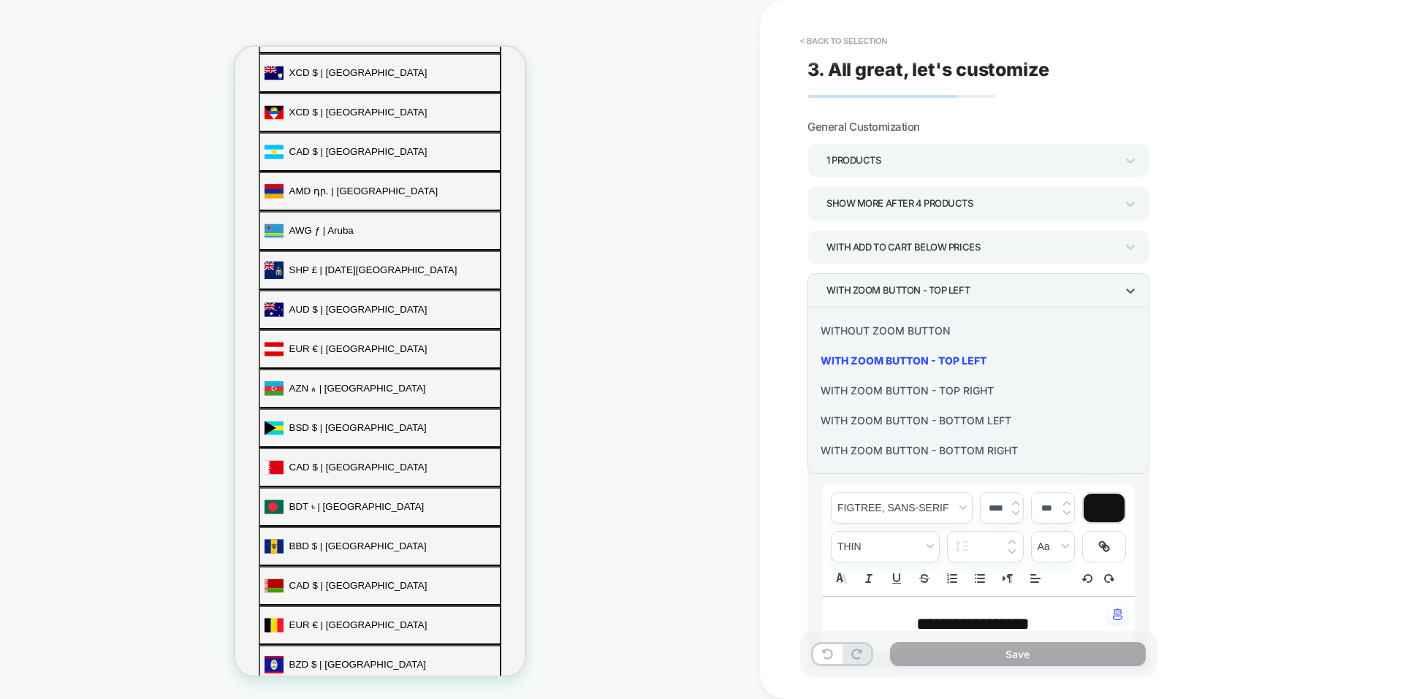
scroll to position [604, 0]
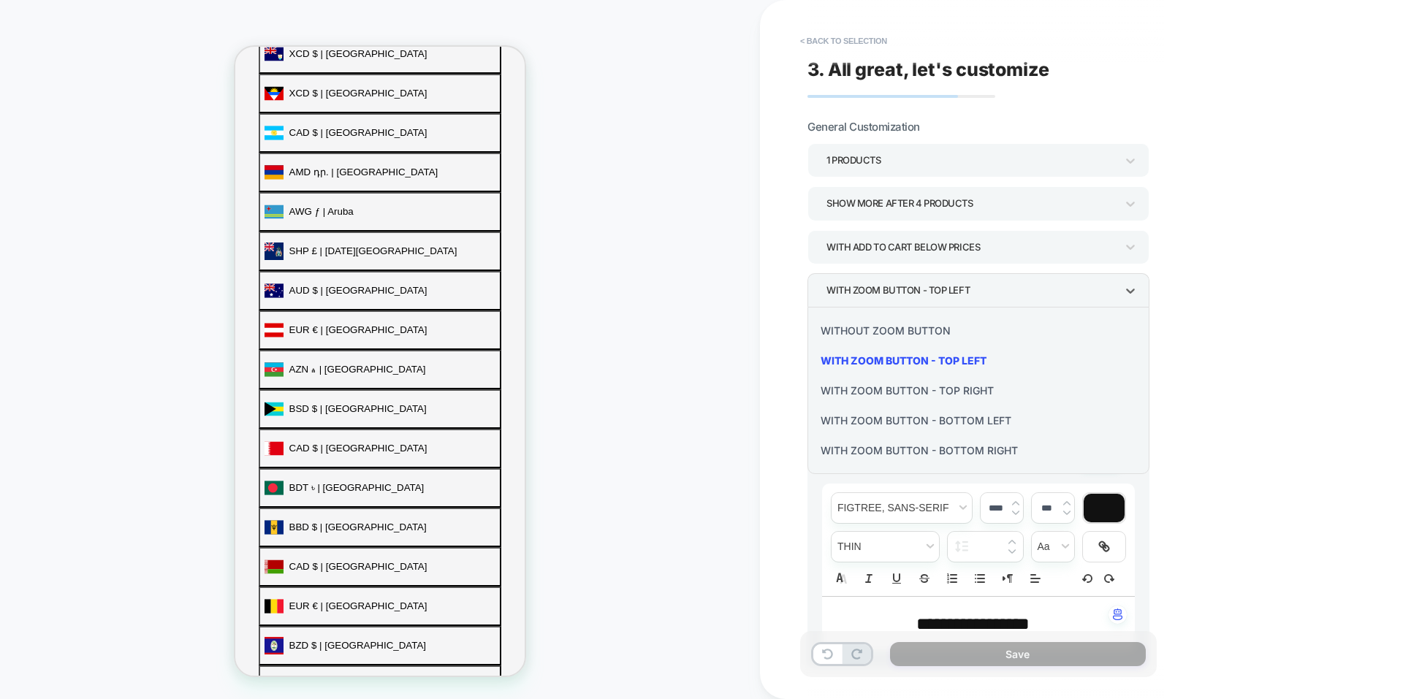
click at [981, 392] on div "With Zoom Button - Top Right" at bounding box center [978, 391] width 330 height 30
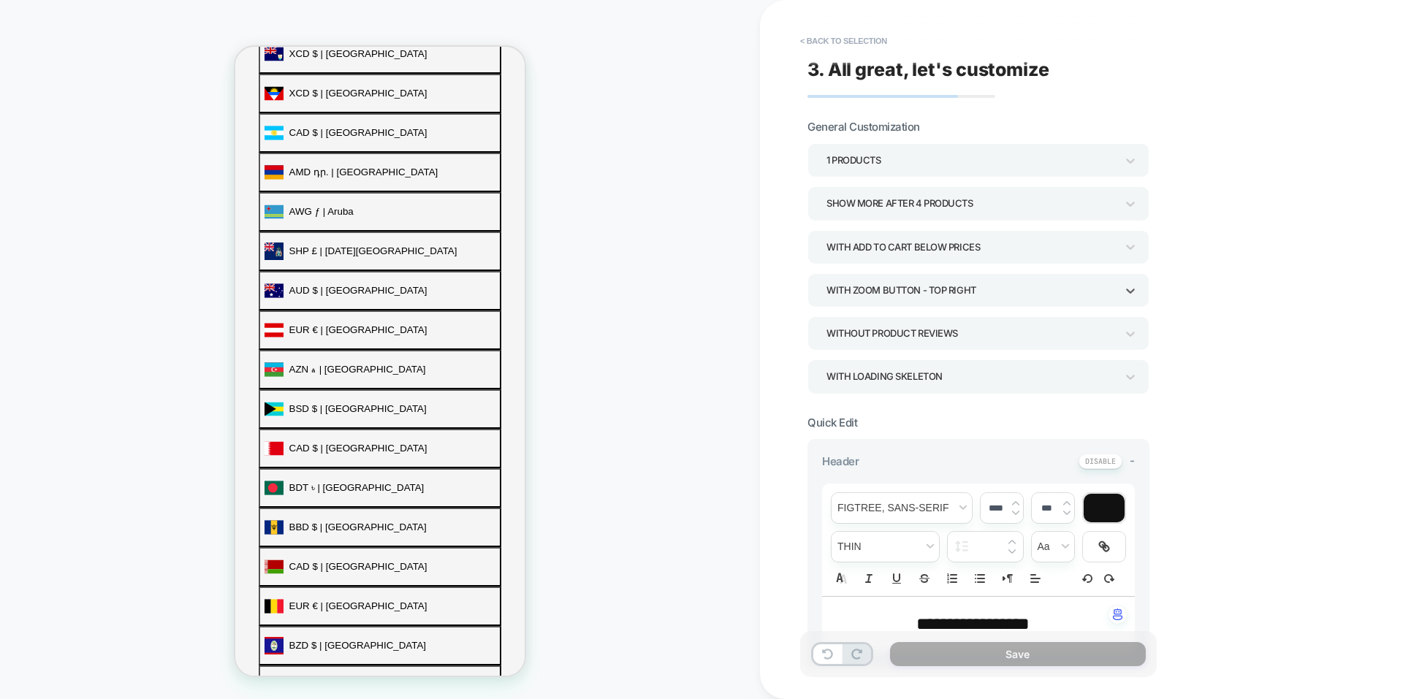
click at [994, 298] on div "With Zoom Button - Top Right" at bounding box center [971, 291] width 289 height 20
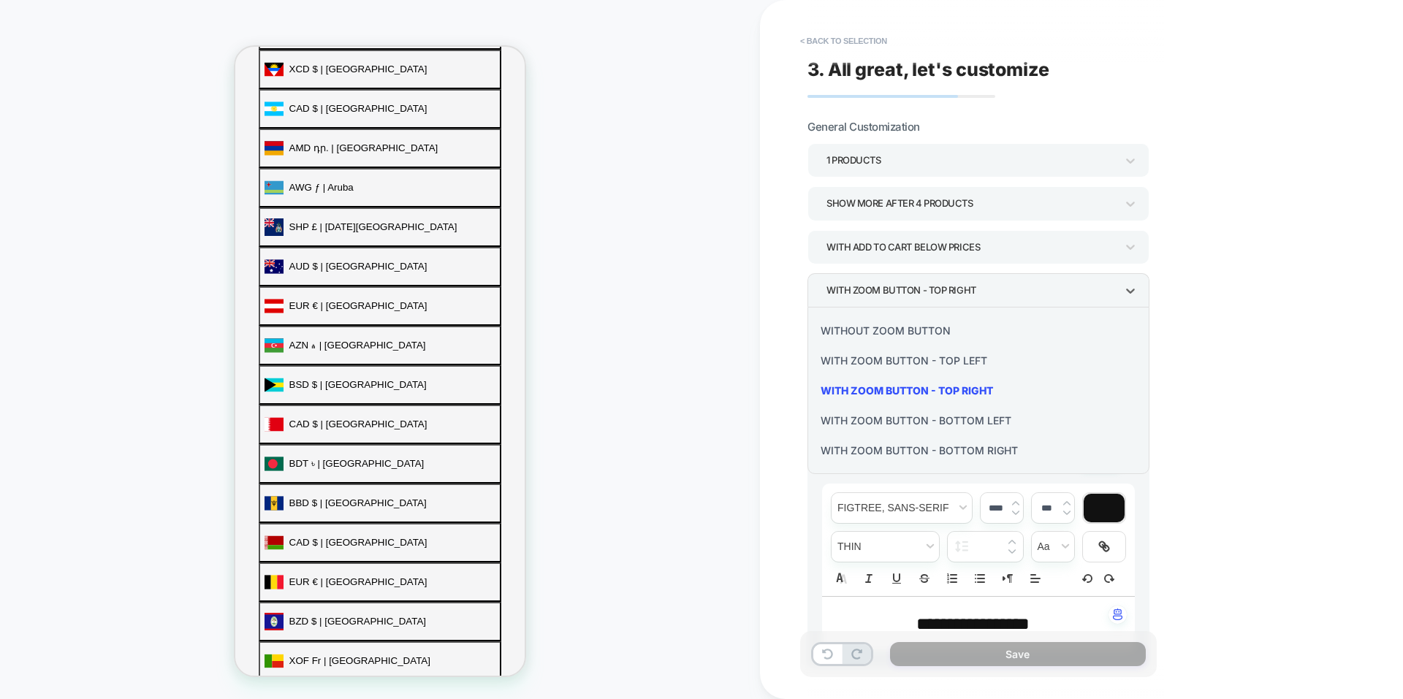
scroll to position [585, 0]
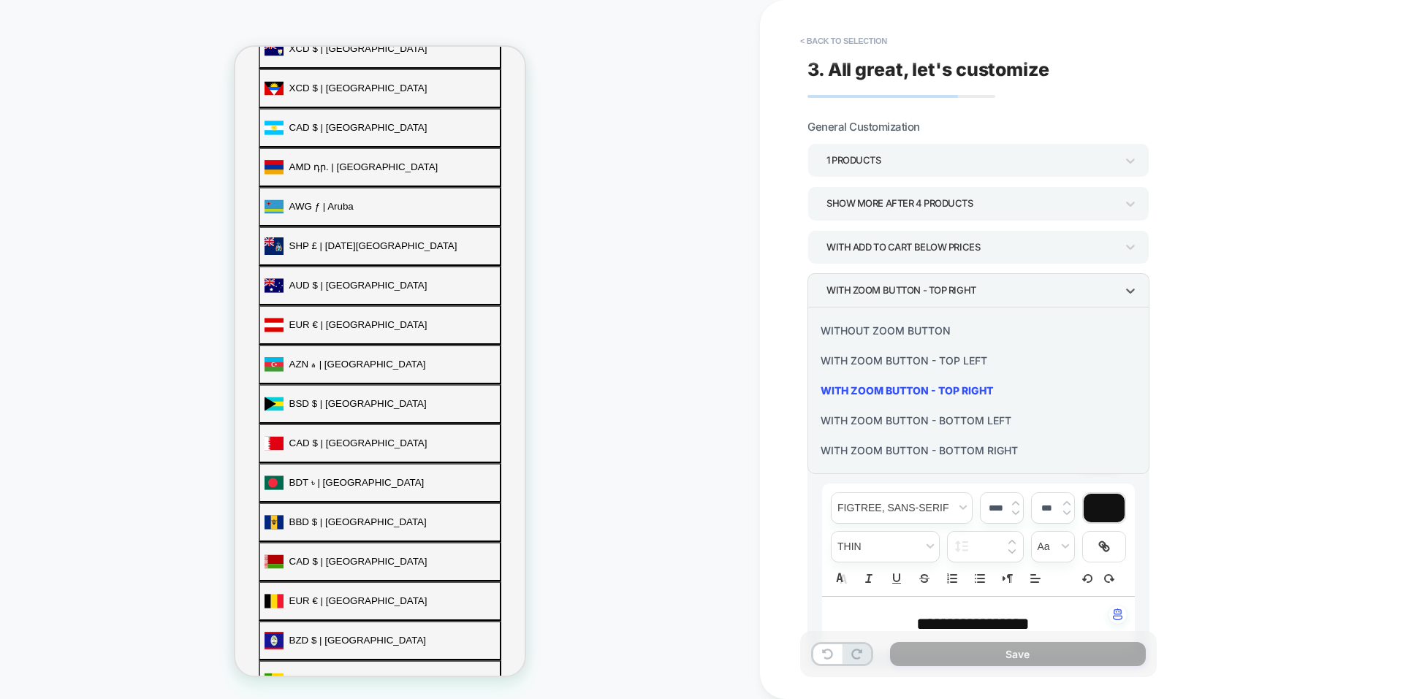
click at [1176, 310] on div at bounding box center [701, 349] width 1403 height 699
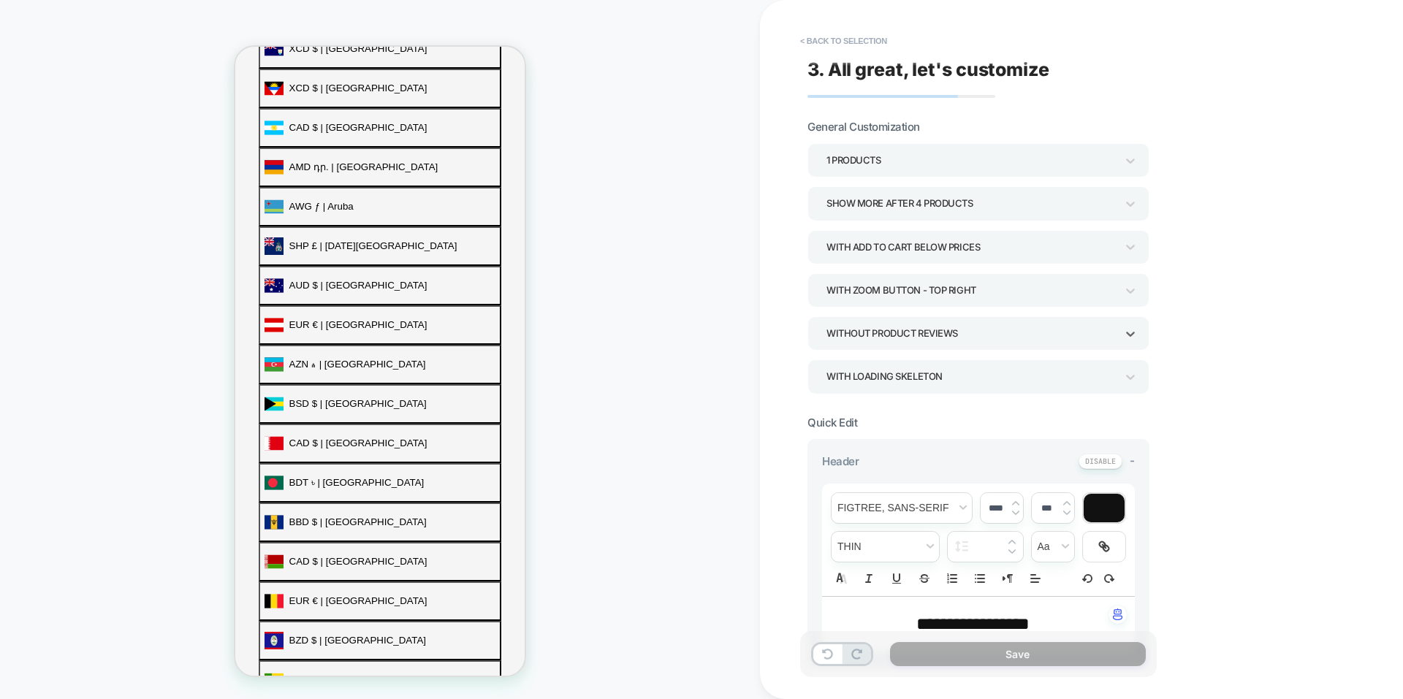
click at [1079, 332] on div "Without Product Reviews" at bounding box center [971, 334] width 289 height 20
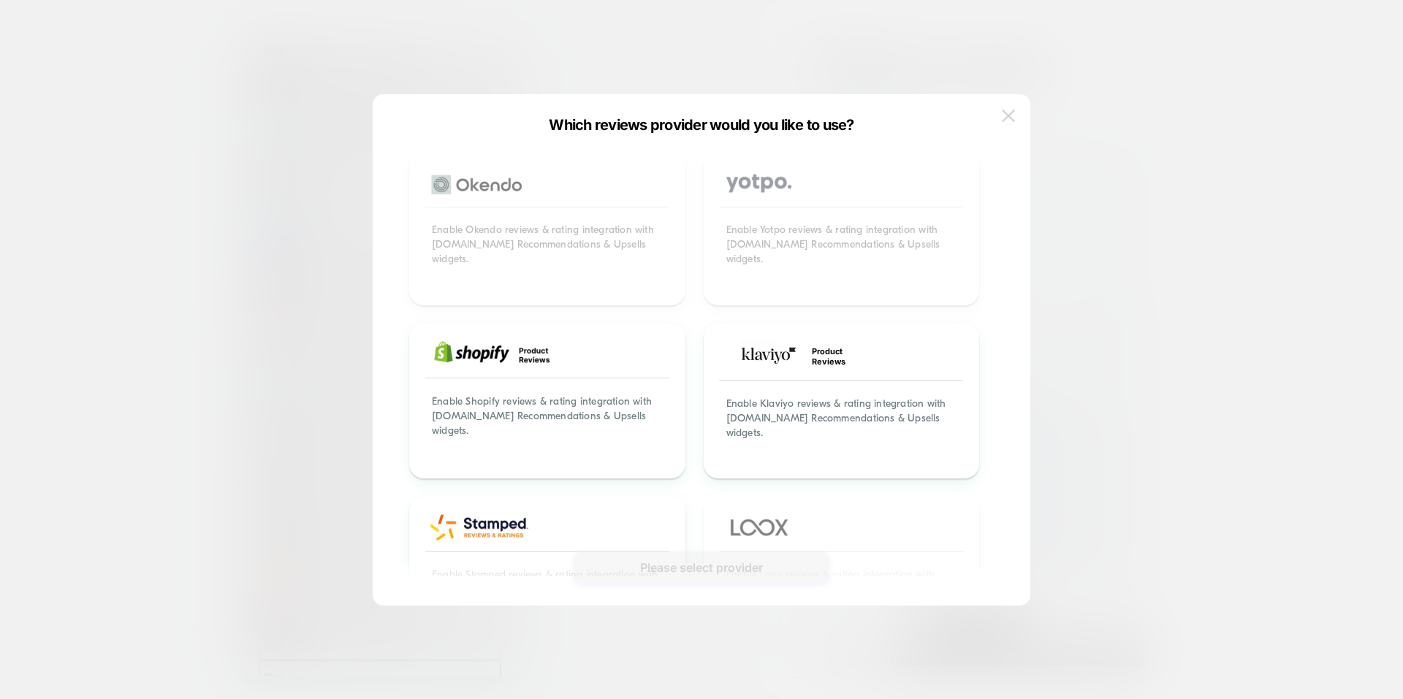
click at [1006, 124] on button at bounding box center [1009, 116] width 22 height 22
